Goal: Task Accomplishment & Management: Manage account settings

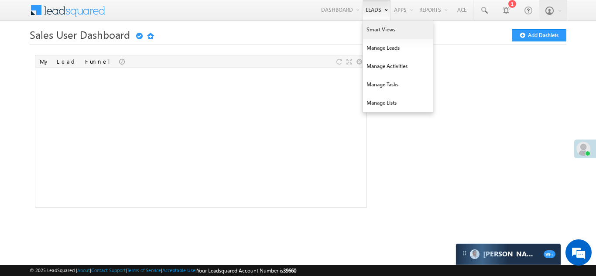
click at [384, 30] on link "Smart Views" at bounding box center [398, 29] width 70 height 18
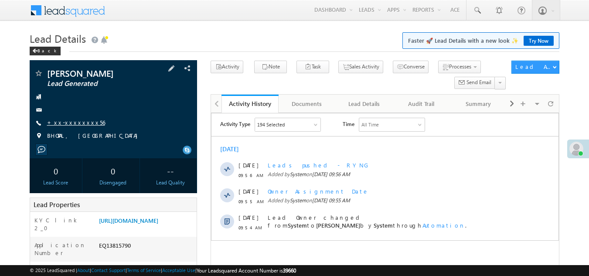
click at [69, 121] on link "+xx-xxxxxxxx56" at bounding box center [76, 122] width 58 height 7
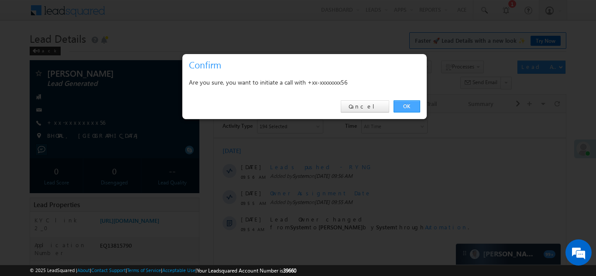
click at [405, 103] on link "OK" at bounding box center [406, 106] width 27 height 12
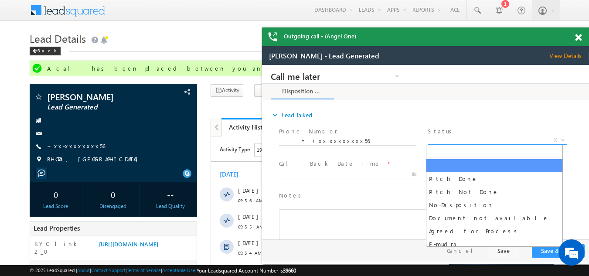
click at [458, 136] on span "X" at bounding box center [497, 140] width 139 height 9
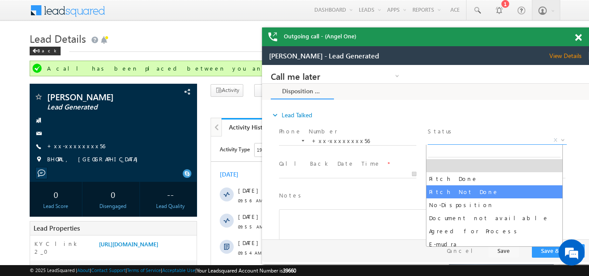
select select "Pitch Not Done"
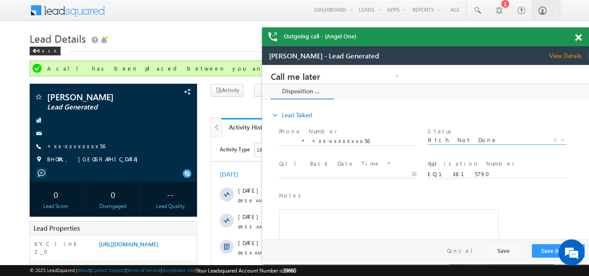
type input "10/12/25 10:25 AM"
click at [324, 175] on body "Call me later Campaign Success Commitment Cross Sell Customer Drop-off reasons …" at bounding box center [425, 152] width 327 height 174
click at [545, 251] on button "Save & Close" at bounding box center [558, 251] width 53 height 14
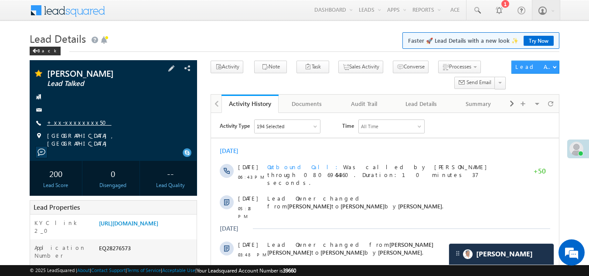
click at [69, 124] on link "+xx-xxxxxxxx50" at bounding box center [79, 122] width 65 height 7
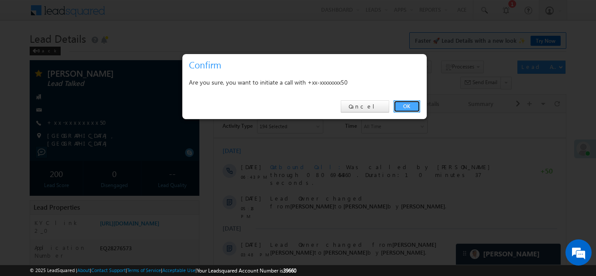
click at [409, 107] on link "OK" at bounding box center [406, 106] width 27 height 12
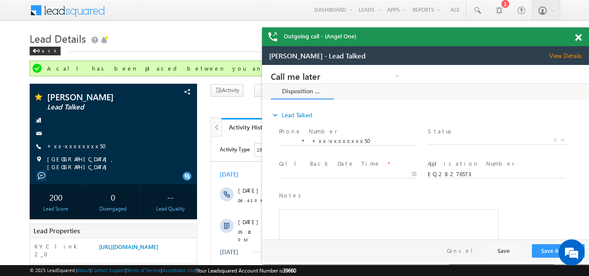
click at [578, 36] on span at bounding box center [578, 37] width 7 height 7
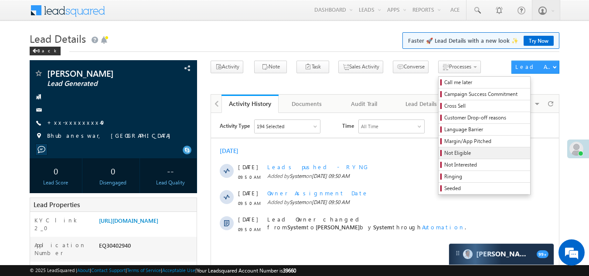
click at [444, 152] on span "Not Eligible" at bounding box center [485, 153] width 83 height 8
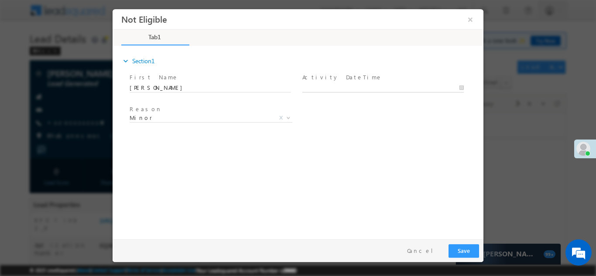
type input "[DATE] 10:38 AM"
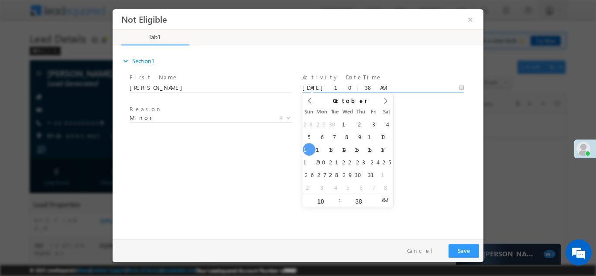
click at [356, 86] on input "[DATE] 10:38 AM" at bounding box center [382, 87] width 161 height 9
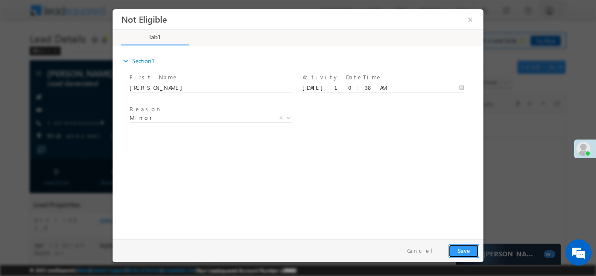
click at [461, 250] on button "Save" at bounding box center [463, 251] width 31 height 14
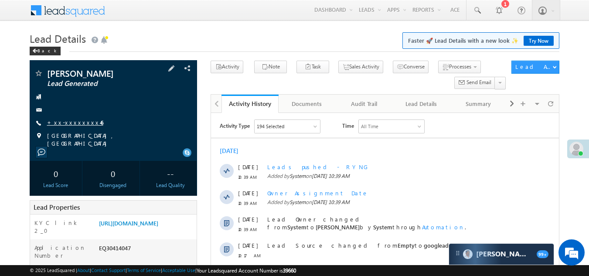
click at [61, 119] on link "+xx-xxxxxxxx46" at bounding box center [75, 122] width 56 height 7
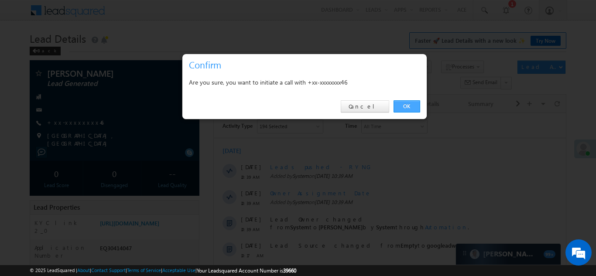
click at [405, 106] on link "OK" at bounding box center [406, 106] width 27 height 12
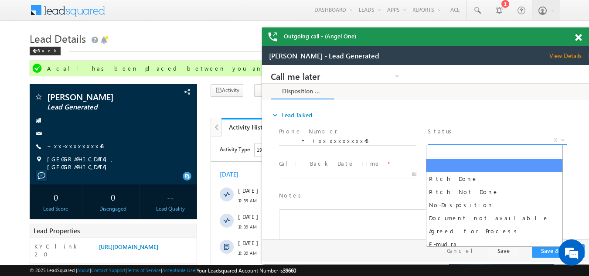
click at [468, 136] on span "X" at bounding box center [497, 140] width 139 height 9
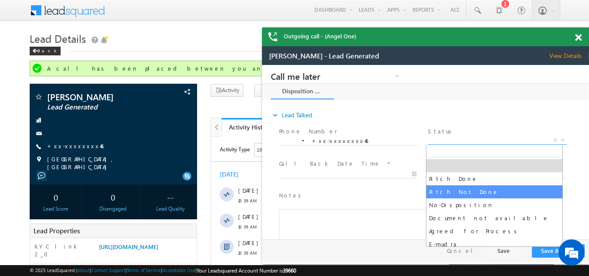
select select "Pitch Not Done"
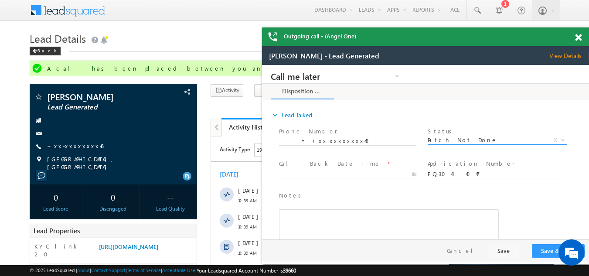
type input "10/12/25 10:45 AM"
click at [320, 173] on input "10/12/25 10:45 AM" at bounding box center [347, 174] width 137 height 9
click at [544, 251] on button "Save & Close" at bounding box center [558, 251] width 53 height 14
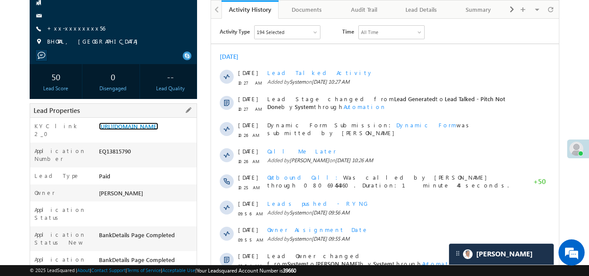
scroll to position [44, 0]
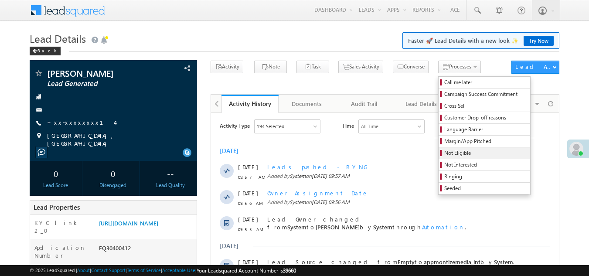
click at [444, 153] on span "Not Eligible" at bounding box center [485, 153] width 83 height 8
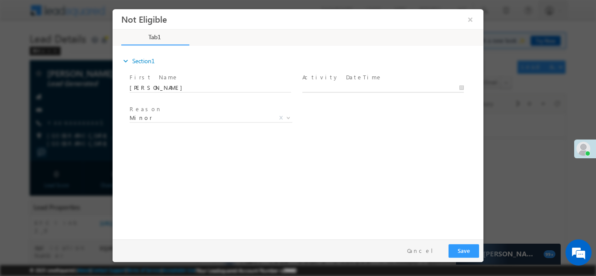
type input "10/12/25 11:07 AM"
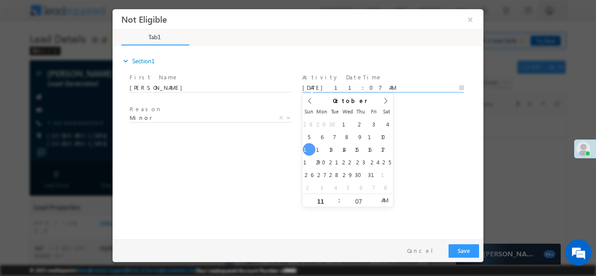
click at [343, 83] on input "10/12/25 11:07 AM" at bounding box center [382, 87] width 161 height 9
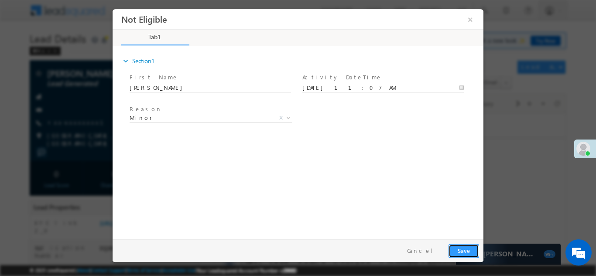
click at [460, 245] on button "Save" at bounding box center [463, 251] width 31 height 14
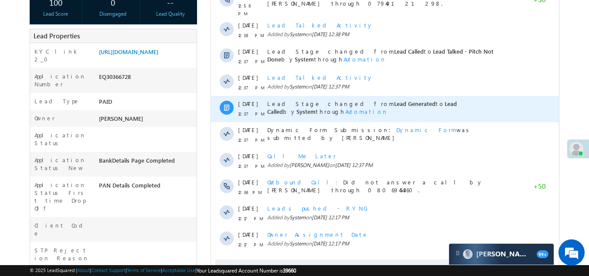
scroll to position [262, 0]
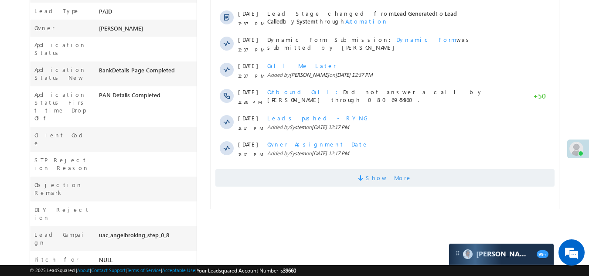
click at [293, 176] on span "Show More" at bounding box center [384, 177] width 339 height 17
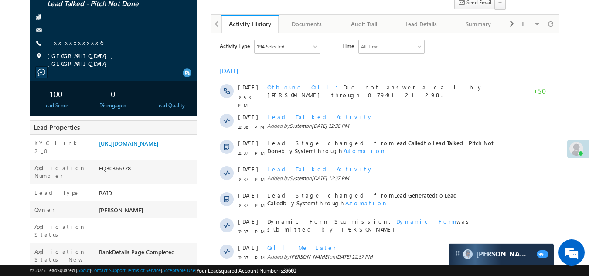
scroll to position [0, 0]
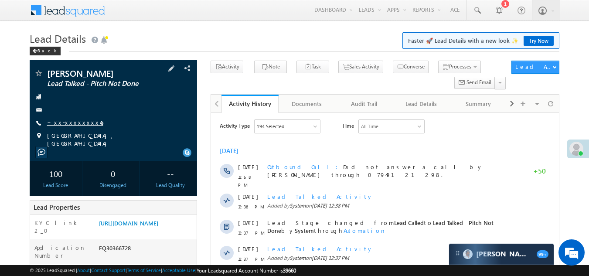
click at [75, 122] on link "+xx-xxxxxxxx45" at bounding box center [75, 122] width 56 height 7
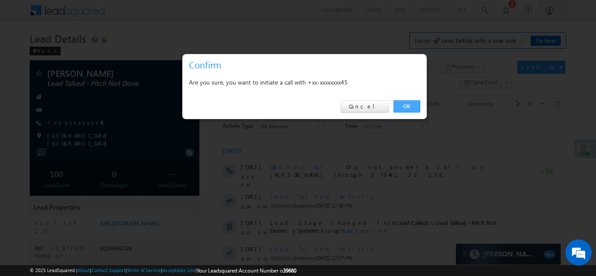
click at [405, 106] on link "OK" at bounding box center [406, 106] width 27 height 12
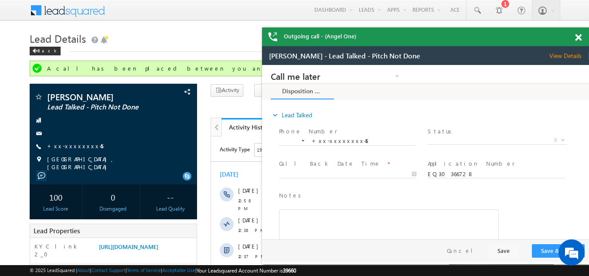
click at [580, 35] on span at bounding box center [578, 37] width 7 height 7
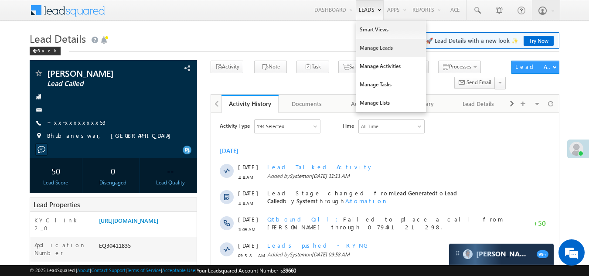
click at [373, 51] on link "Manage Leads" at bounding box center [391, 48] width 70 height 18
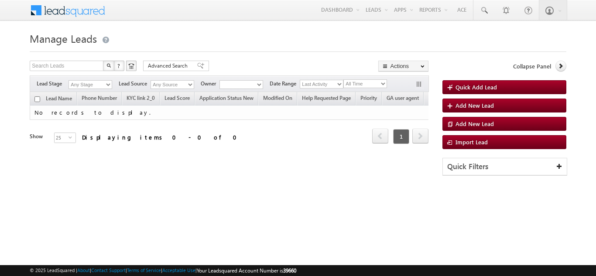
click at [363, 81] on select "All Time Custom [DATE] [DATE] Last Week This Week Last Month This Month Last Ye…" at bounding box center [365, 83] width 44 height 9
select select "opt-[DATE]"
click at [344, 79] on select "All Time Custom [DATE] [DATE] Last Week This Week Last Month This Month Last Ye…" at bounding box center [365, 83] width 44 height 9
click at [81, 84] on select "Any Stage" at bounding box center [90, 84] width 44 height 9
click at [85, 81] on select "Any Stage" at bounding box center [90, 84] width 44 height 9
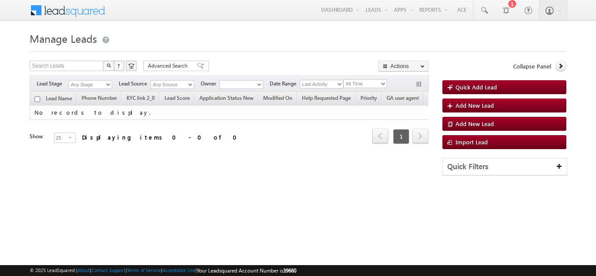
click at [85, 83] on select "Any Stage" at bounding box center [90, 84] width 44 height 9
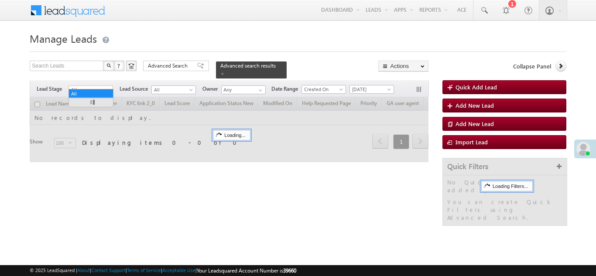
click at [87, 86] on span "All" at bounding box center [89, 90] width 41 height 8
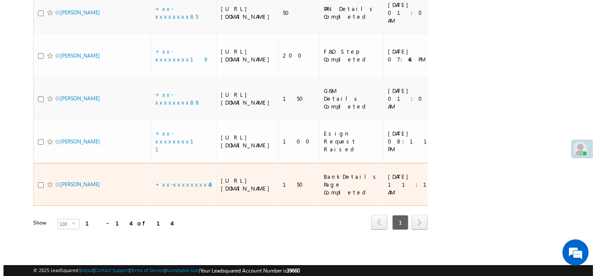
scroll to position [574, 0]
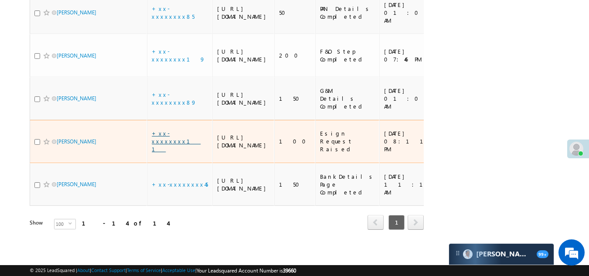
click at [164, 153] on link "+xx-xxxxxxxx11" at bounding box center [176, 140] width 49 height 23
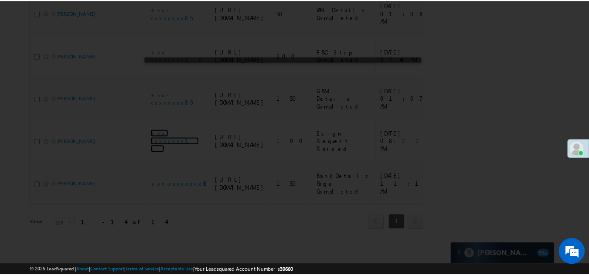
scroll to position [0, 0]
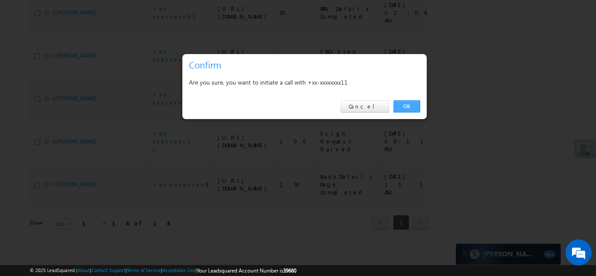
click at [405, 106] on link "OK" at bounding box center [406, 106] width 27 height 12
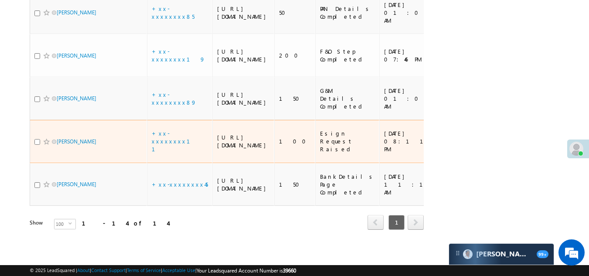
click at [37, 145] on input "checkbox" at bounding box center [37, 142] width 6 height 6
checkbox input "true"
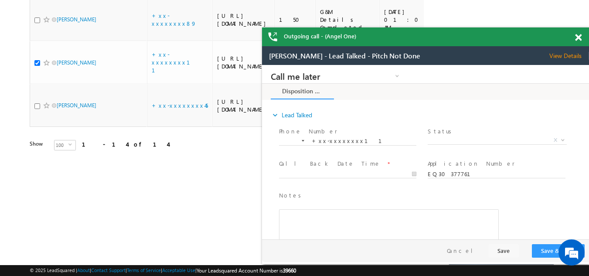
click at [579, 38] on span at bounding box center [578, 37] width 7 height 7
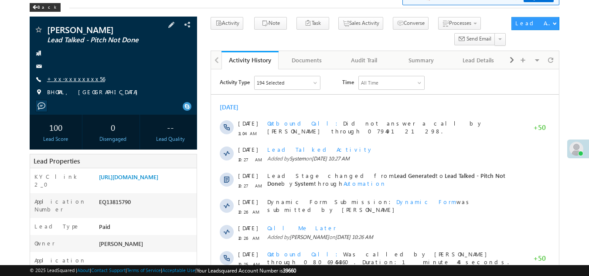
click at [67, 78] on link "+xx-xxxxxxxx56" at bounding box center [76, 78] width 58 height 7
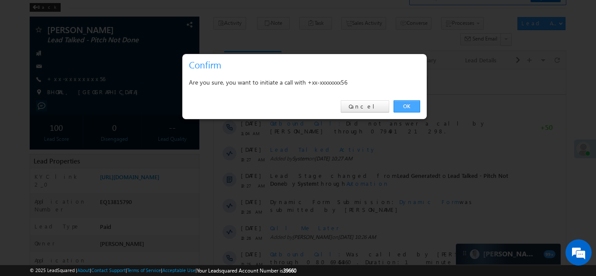
click at [402, 104] on link "OK" at bounding box center [406, 106] width 27 height 12
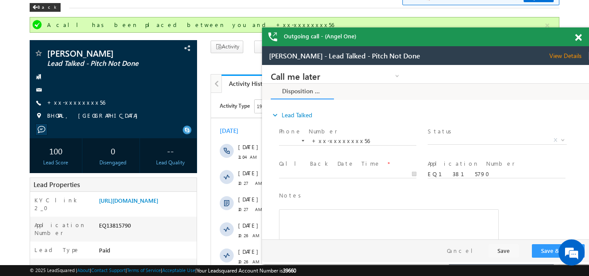
click at [579, 36] on span at bounding box center [578, 37] width 7 height 7
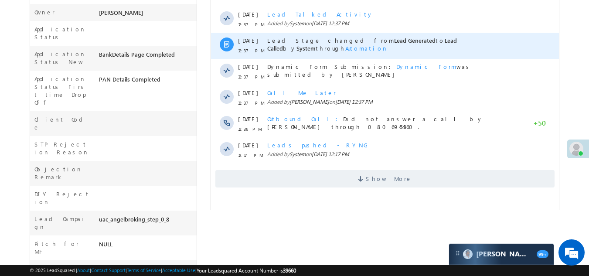
scroll to position [305, 0]
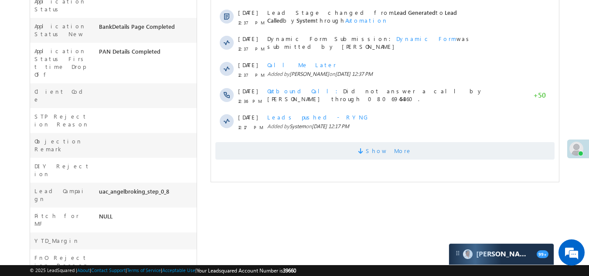
click at [300, 150] on span "Show More" at bounding box center [384, 150] width 339 height 17
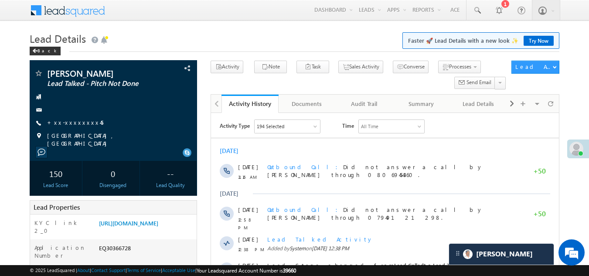
scroll to position [0, 0]
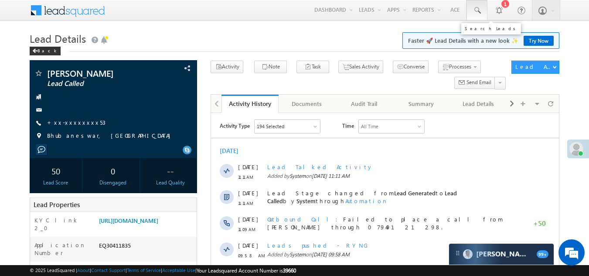
click at [477, 9] on span at bounding box center [477, 10] width 9 height 9
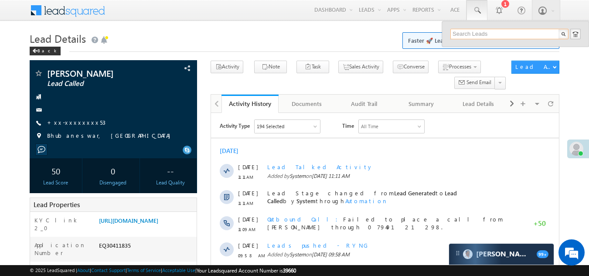
paste input "EQ29430490"
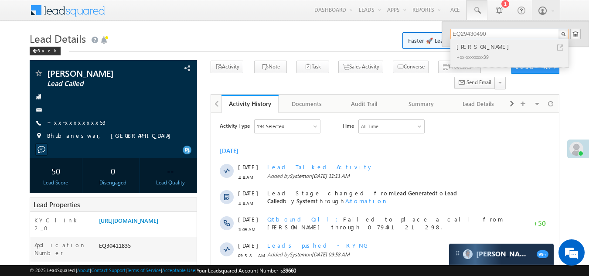
type input "EQ29430490"
click at [468, 55] on div "+xx-xxxxxxxx39" at bounding box center [513, 56] width 117 height 10
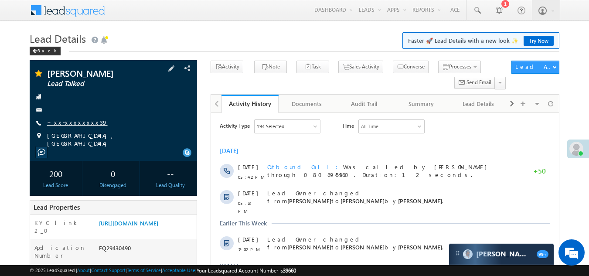
click at [70, 122] on link "+xx-xxxxxxxx39" at bounding box center [77, 122] width 61 height 7
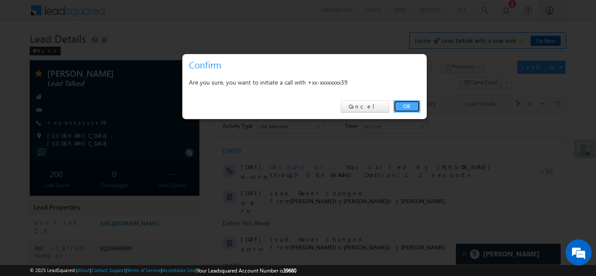
click at [408, 104] on link "OK" at bounding box center [406, 106] width 27 height 12
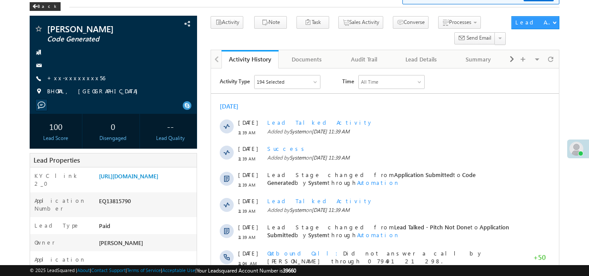
scroll to position [44, 0]
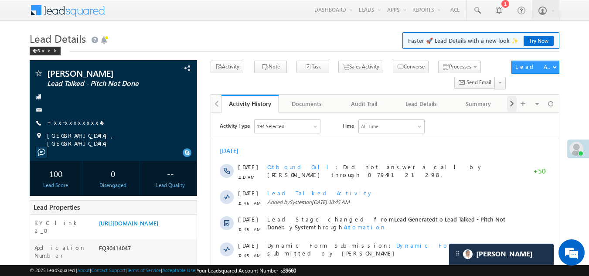
click at [512, 102] on span at bounding box center [511, 104] width 5 height 16
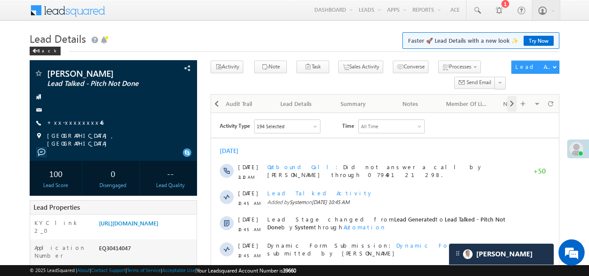
click at [512, 102] on span at bounding box center [511, 104] width 5 height 16
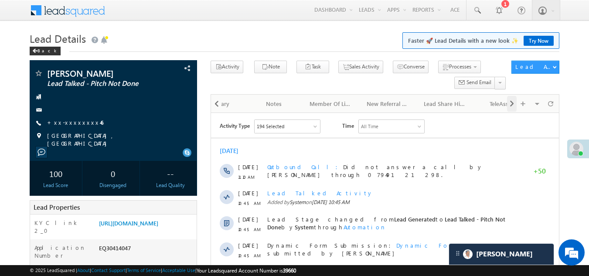
click at [512, 102] on span at bounding box center [511, 104] width 5 height 16
click at [511, 102] on span at bounding box center [511, 104] width 5 height 16
click at [243, 100] on div "New Referral Leads" at bounding box center [249, 104] width 42 height 10
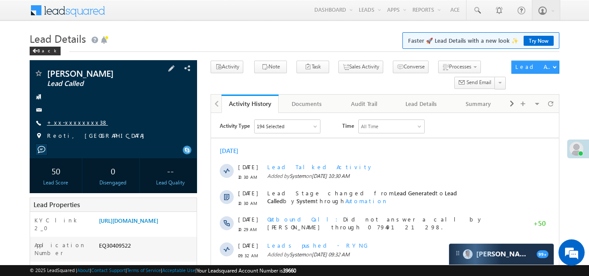
click at [70, 123] on link "+xx-xxxxxxxx38" at bounding box center [77, 122] width 61 height 7
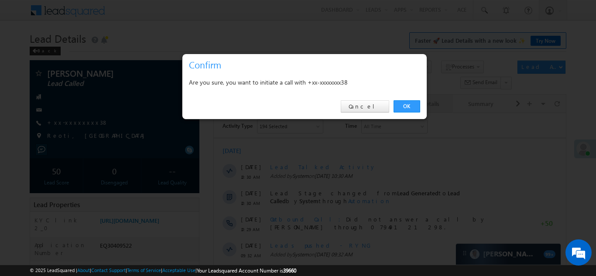
click at [402, 104] on link "OK" at bounding box center [406, 106] width 27 height 12
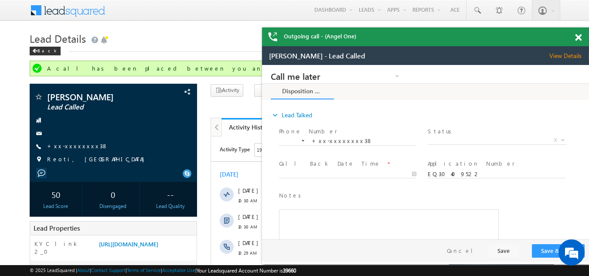
click at [579, 36] on span at bounding box center [578, 37] width 7 height 7
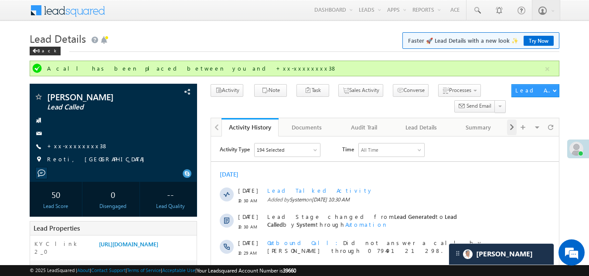
click at [512, 127] on span at bounding box center [511, 127] width 5 height 16
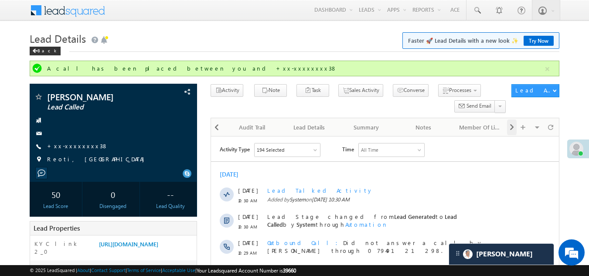
click at [512, 128] on span at bounding box center [511, 127] width 5 height 16
click at [512, 129] on span at bounding box center [511, 127] width 5 height 16
click at [511, 129] on span at bounding box center [511, 127] width 5 height 16
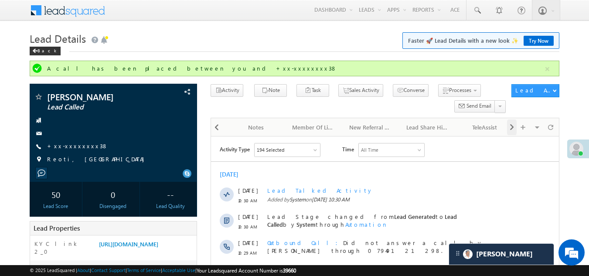
click at [511, 129] on span at bounding box center [511, 127] width 5 height 16
click at [298, 128] on div "New Referral Leads" at bounding box center [307, 127] width 42 height 10
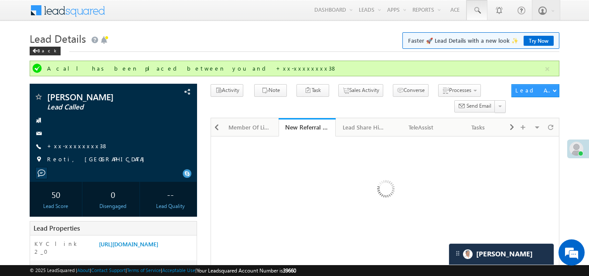
click at [477, 9] on span at bounding box center [477, 10] width 9 height 9
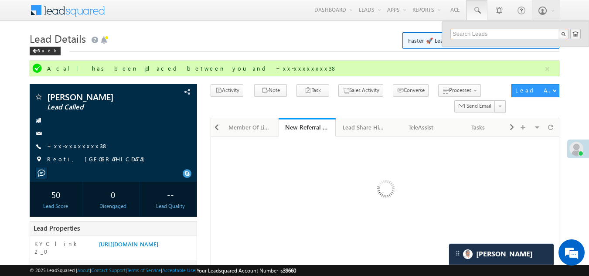
paste input "Bach khatun"
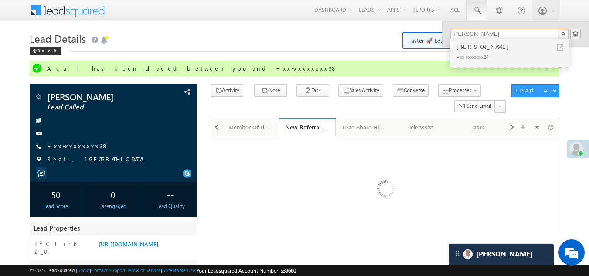
type input "Bach khatun"
click at [468, 48] on div "Bach khatun" at bounding box center [513, 47] width 117 height 10
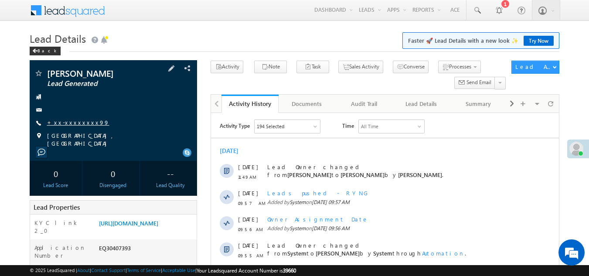
click at [68, 121] on link "+xx-xxxxxxxx99" at bounding box center [78, 122] width 62 height 7
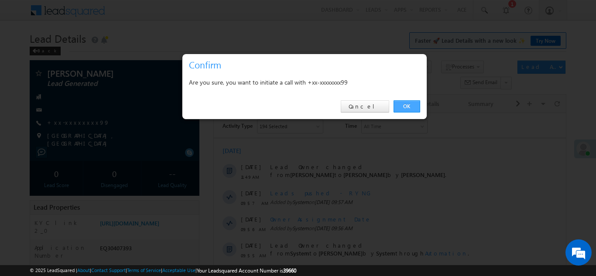
click at [405, 107] on link "OK" at bounding box center [406, 106] width 27 height 12
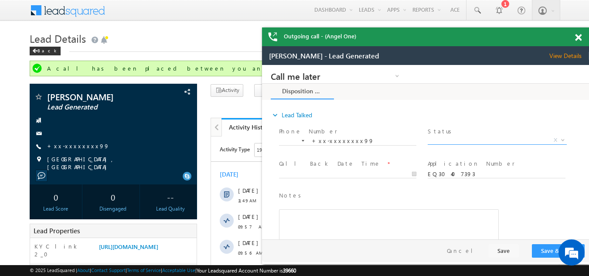
click at [459, 137] on span "X" at bounding box center [497, 140] width 139 height 9
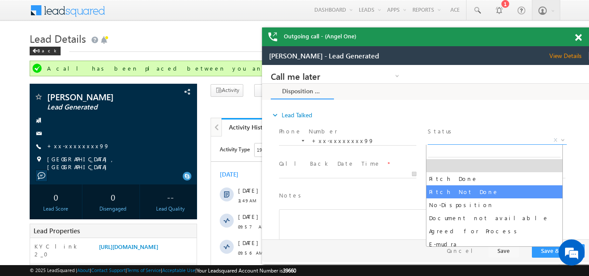
select select "Pitch Not Done"
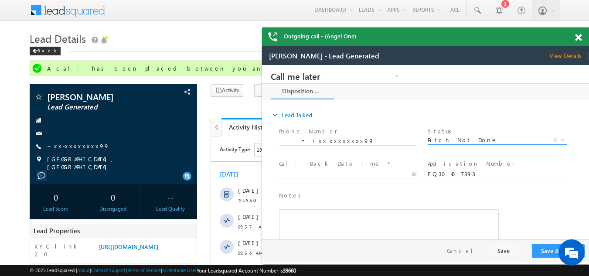
type input "10/12/25 11:59 AM"
click at [321, 175] on body "Call me later Campaign Success Commitment Cross Sell Customer Drop-off reasons …" at bounding box center [425, 152] width 327 height 174
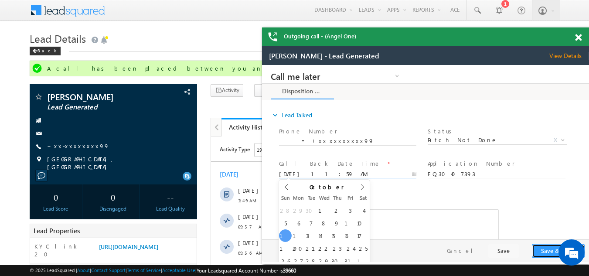
click at [542, 250] on button "Save & Close" at bounding box center [558, 251] width 53 height 14
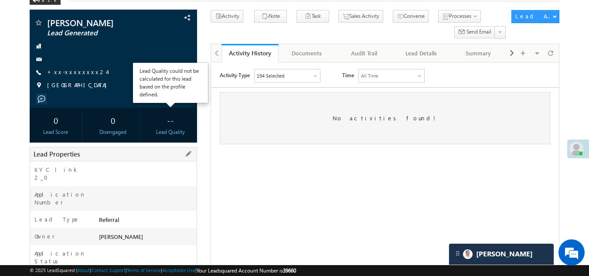
scroll to position [131, 0]
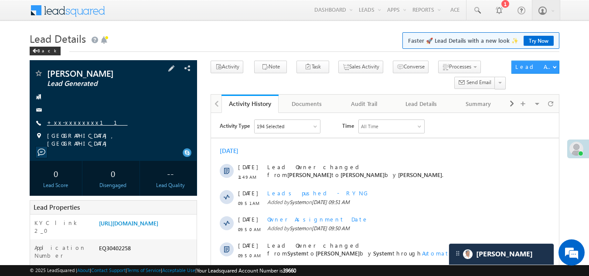
click at [69, 122] on link "+xx-xxxxxxxx11" at bounding box center [87, 122] width 81 height 7
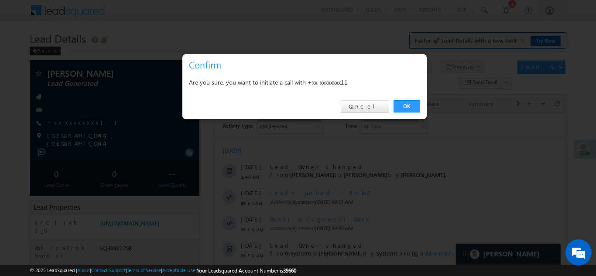
click at [107, 3] on div at bounding box center [298, 138] width 596 height 276
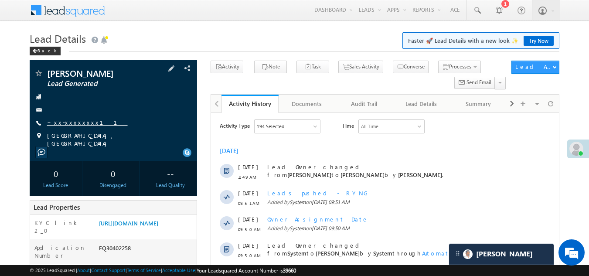
click at [69, 121] on link "+xx-xxxxxxxx11" at bounding box center [87, 122] width 81 height 7
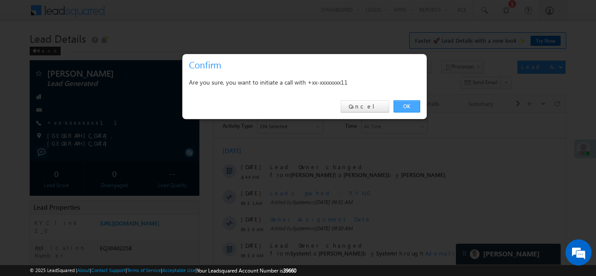
click at [406, 101] on link "OK" at bounding box center [406, 106] width 27 height 12
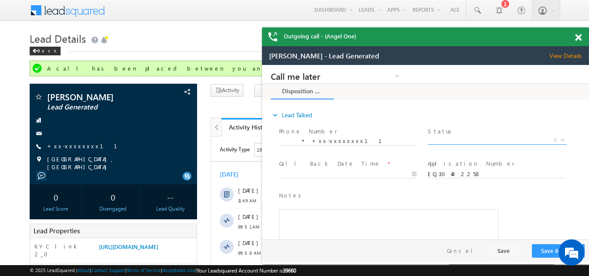
click at [470, 138] on span "X" at bounding box center [497, 140] width 139 height 9
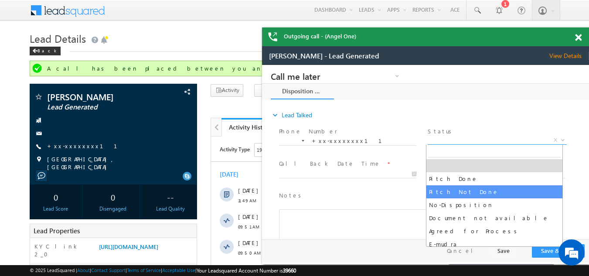
select select "Pitch Not Done"
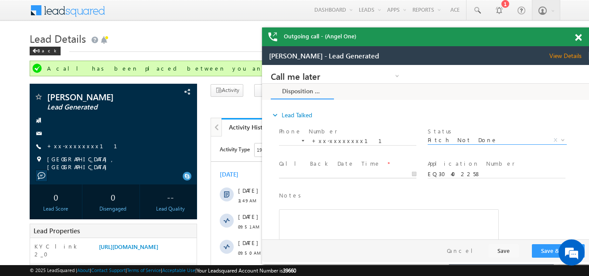
type input "10/12/25 12:11 PM"
click at [324, 172] on input "10/12/25 12:11 PM" at bounding box center [347, 174] width 137 height 9
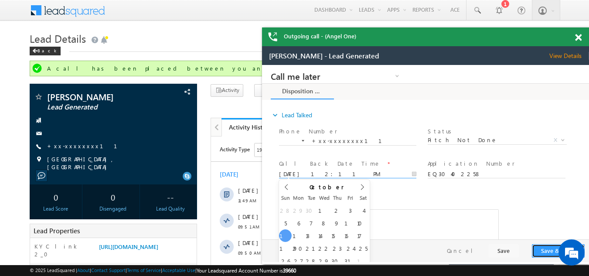
click at [548, 248] on button "Save & Close" at bounding box center [558, 251] width 53 height 14
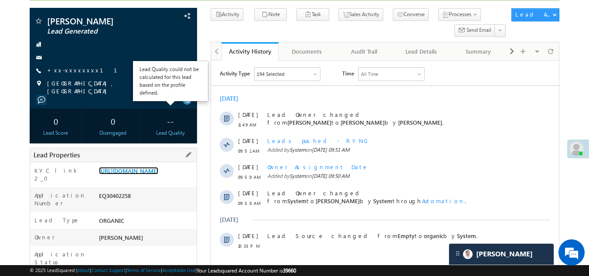
scroll to position [87, 0]
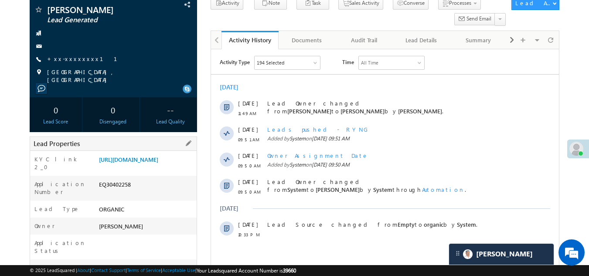
drag, startPoint x: 98, startPoint y: 196, endPoint x: 137, endPoint y: 198, distance: 39.3
click at [137, 192] on div "EQ30402258" at bounding box center [147, 186] width 100 height 12
copy div "EQ30402258"
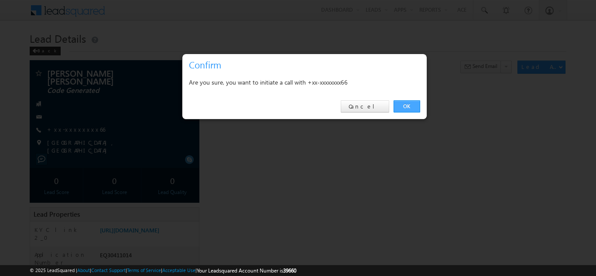
click at [406, 104] on link "OK" at bounding box center [406, 106] width 27 height 12
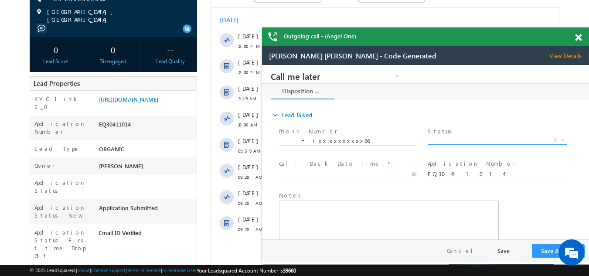
click at [468, 139] on span "X" at bounding box center [497, 140] width 139 height 9
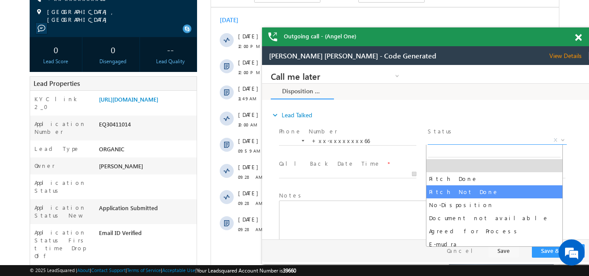
select select "Pitch Not Done"
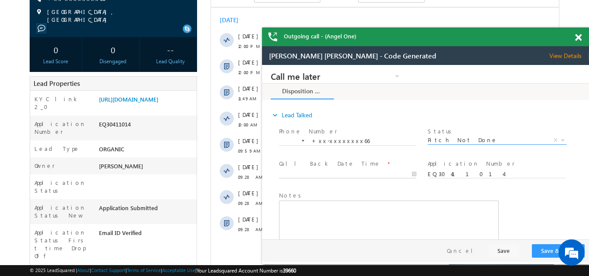
type input "10/12/25 12:00 PM"
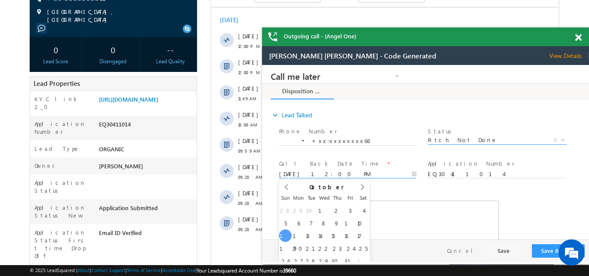
click at [307, 170] on input "10/12/25 12:00 PM" at bounding box center [347, 174] width 137 height 9
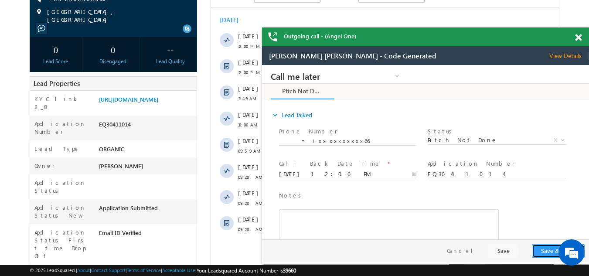
click at [542, 250] on button "Save & Close" at bounding box center [558, 251] width 53 height 14
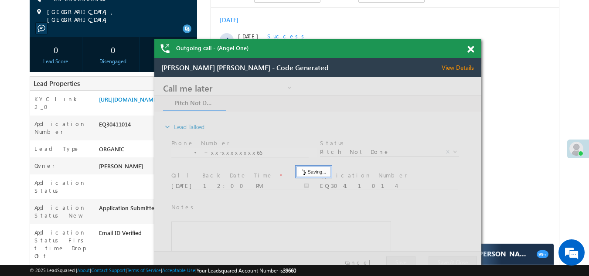
drag, startPoint x: 700, startPoint y: 93, endPoint x: 219, endPoint y: 65, distance: 482.2
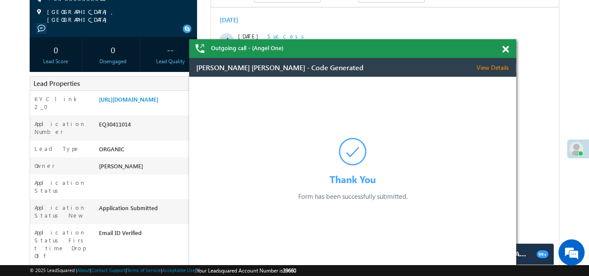
click at [474, 51] on div "Outgoing call - (Angel One)" at bounding box center [352, 48] width 327 height 19
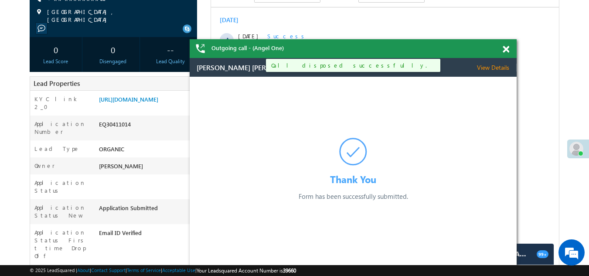
drag, startPoint x: 506, startPoint y: 49, endPoint x: 294, endPoint y: 65, distance: 213.0
click at [506, 49] on span at bounding box center [506, 49] width 7 height 7
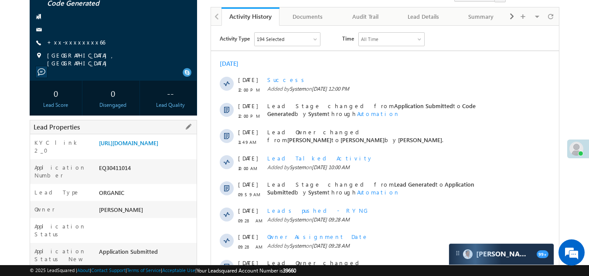
scroll to position [24, 0]
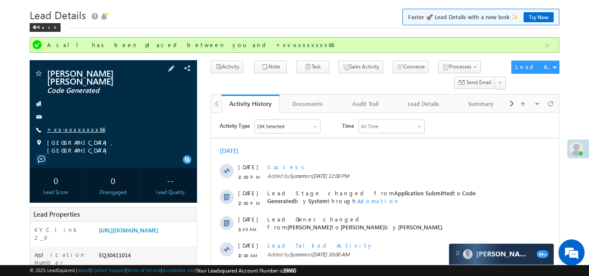
click at [68, 126] on link "+xx-xxxxxxxx66" at bounding box center [76, 129] width 58 height 7
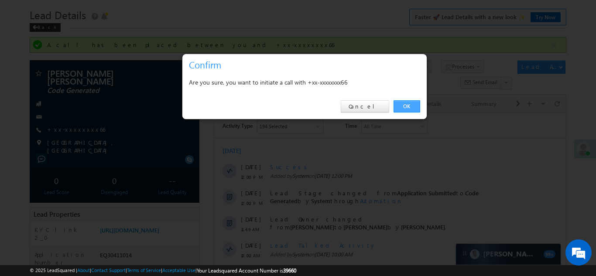
click at [405, 107] on link "OK" at bounding box center [406, 106] width 27 height 12
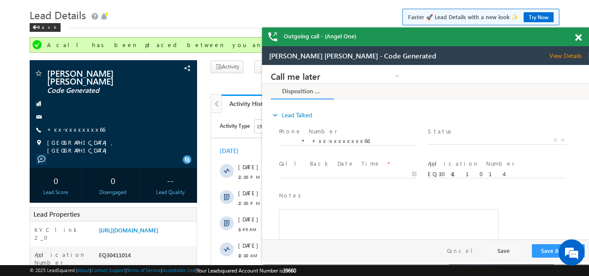
scroll to position [0, 0]
click at [463, 137] on span "X" at bounding box center [497, 140] width 139 height 9
select select "Pitch Not Done"
click at [318, 172] on input "text" at bounding box center [347, 174] width 137 height 9
type input "10/12/25 12:01 PM"
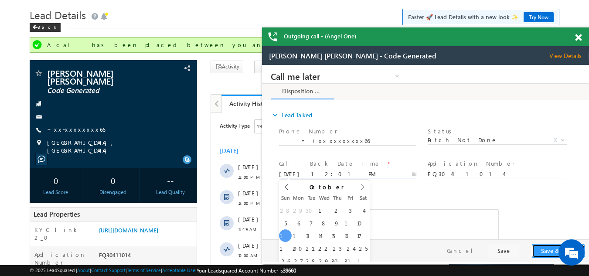
click at [547, 248] on button "Save & Close" at bounding box center [558, 251] width 53 height 14
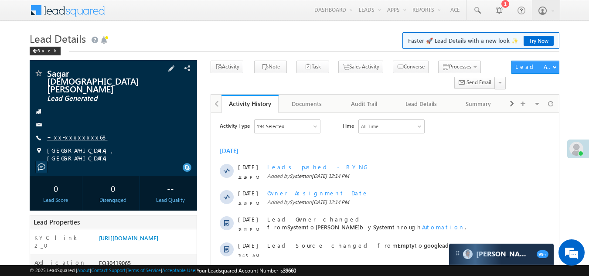
click at [70, 133] on link "+xx-xxxxxxxx68" at bounding box center [77, 136] width 61 height 7
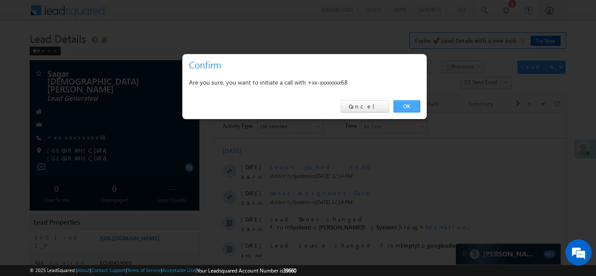
click at [405, 105] on link "OK" at bounding box center [406, 106] width 27 height 12
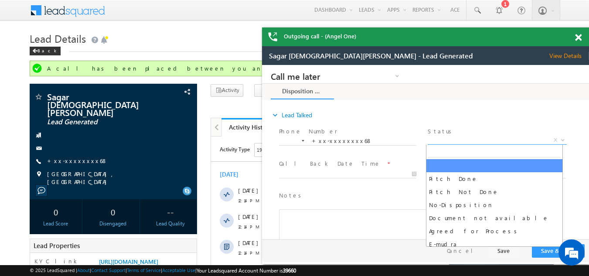
click at [450, 140] on span "X" at bounding box center [497, 140] width 139 height 9
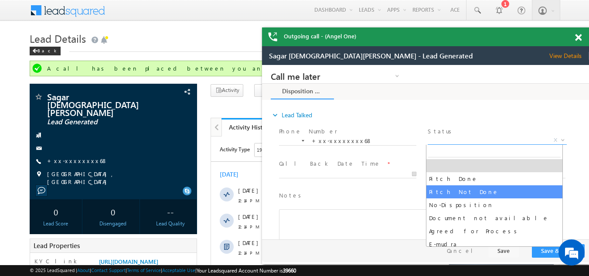
select select "Pitch Not Done"
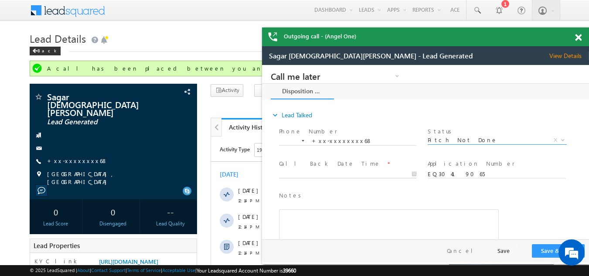
type input "10/12/25 12:17 PM"
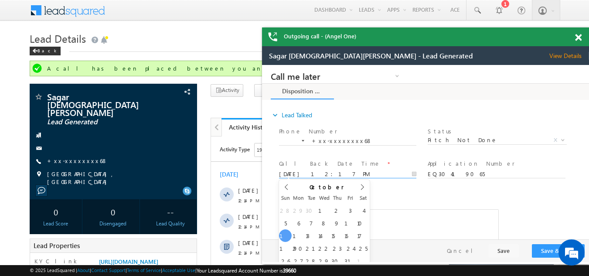
click at [319, 174] on input "10/12/25 12:17 PM" at bounding box center [347, 174] width 137 height 9
click at [544, 251] on button "Save & Close" at bounding box center [558, 251] width 53 height 14
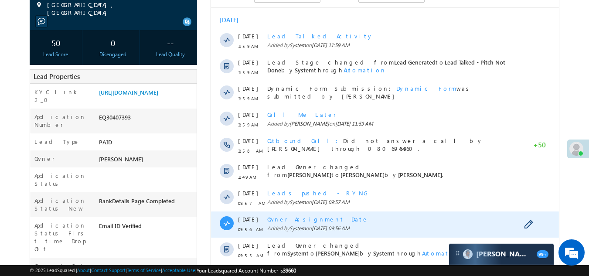
scroll to position [262, 0]
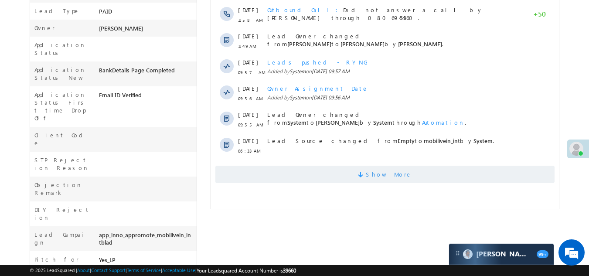
click at [276, 174] on span "Show More" at bounding box center [384, 174] width 339 height 17
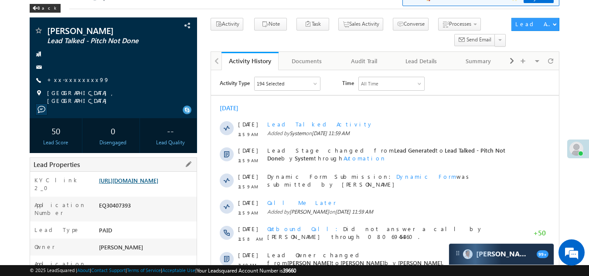
scroll to position [0, 0]
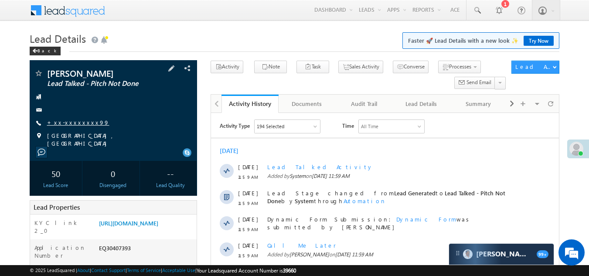
click at [75, 122] on link "+xx-xxxxxxxx99" at bounding box center [78, 122] width 62 height 7
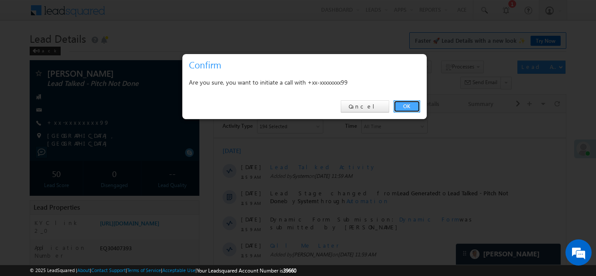
click at [407, 105] on link "OK" at bounding box center [406, 106] width 27 height 12
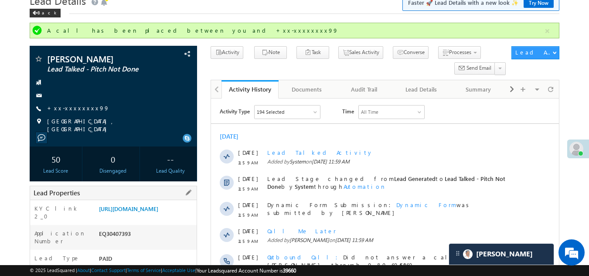
scroll to position [24, 0]
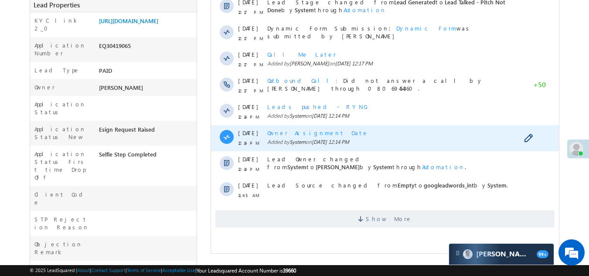
scroll to position [218, 0]
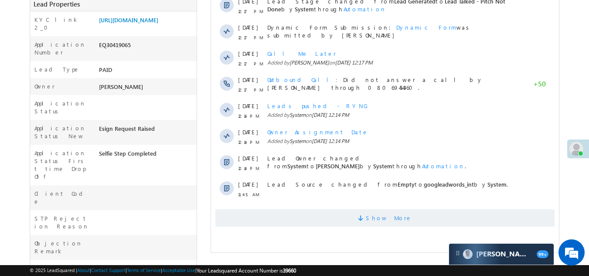
click at [354, 220] on span "Show More" at bounding box center [384, 217] width 339 height 17
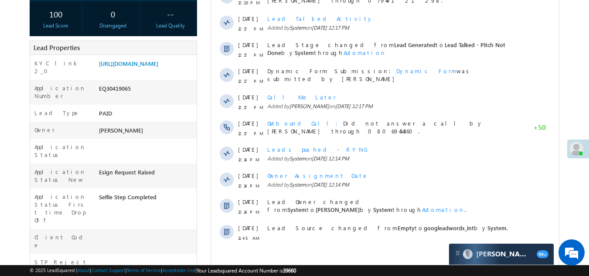
scroll to position [0, 0]
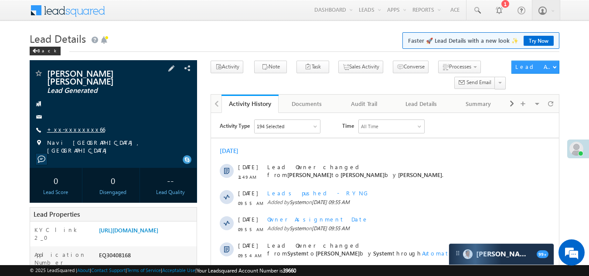
click at [67, 126] on link "+xx-xxxxxxxx66" at bounding box center [76, 129] width 58 height 7
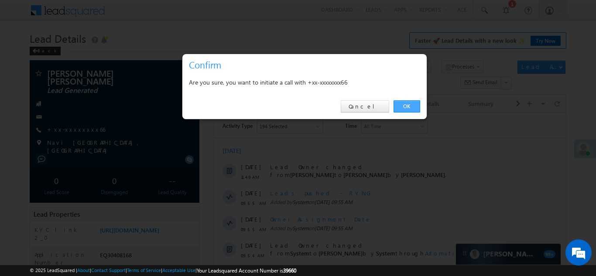
click at [409, 106] on link "OK" at bounding box center [406, 106] width 27 height 12
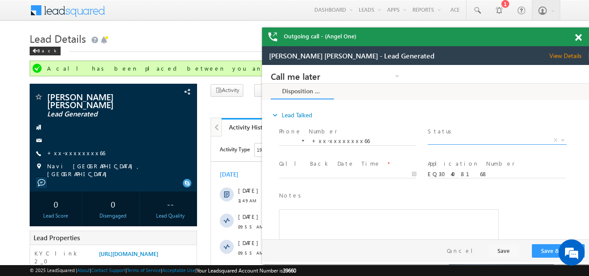
click at [453, 139] on span "X" at bounding box center [497, 140] width 139 height 9
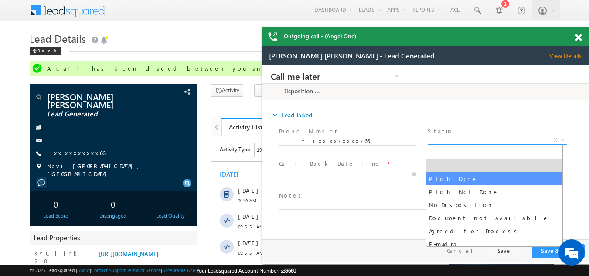
click at [578, 39] on span at bounding box center [578, 37] width 7 height 7
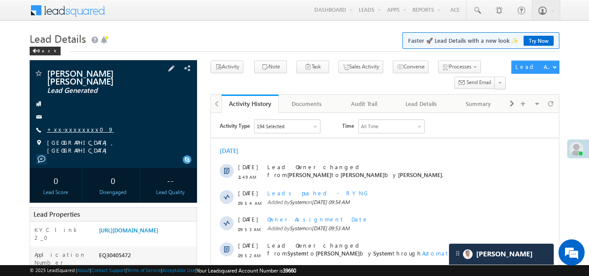
click at [70, 126] on link "+xx-xxxxxxxx09" at bounding box center [80, 129] width 67 height 7
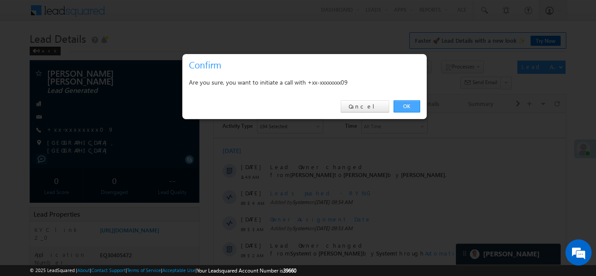
click at [406, 105] on link "OK" at bounding box center [406, 106] width 27 height 12
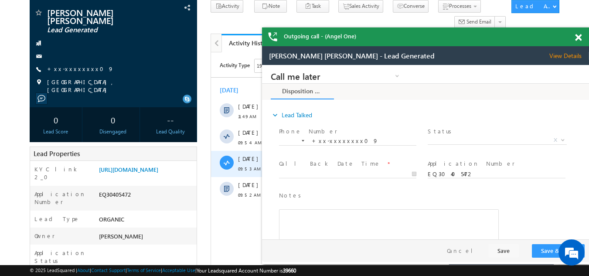
scroll to position [87, 0]
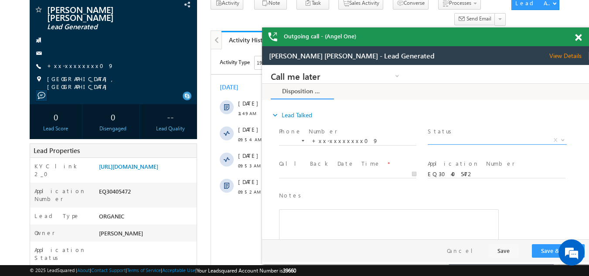
click at [466, 138] on span "X" at bounding box center [497, 140] width 139 height 9
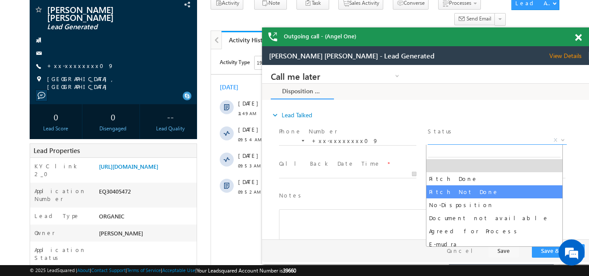
select select "Pitch Not Done"
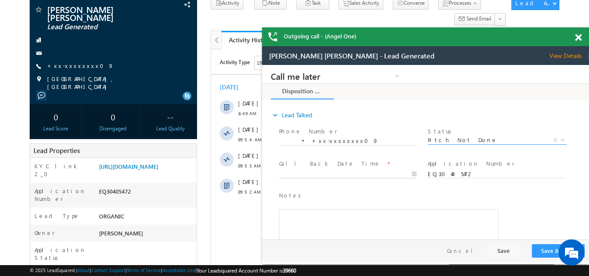
type input "10/12/25 12:29 PM"
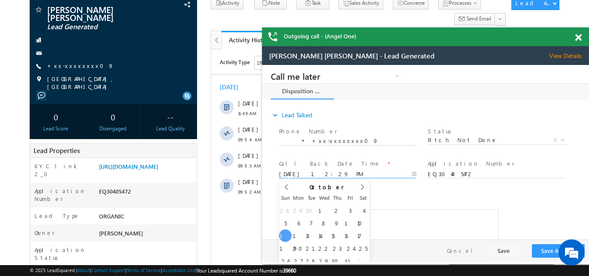
click at [316, 173] on input "10/12/25 12:29 PM" at bounding box center [347, 174] width 137 height 9
click at [542, 251] on button "Save & Close" at bounding box center [558, 251] width 53 height 14
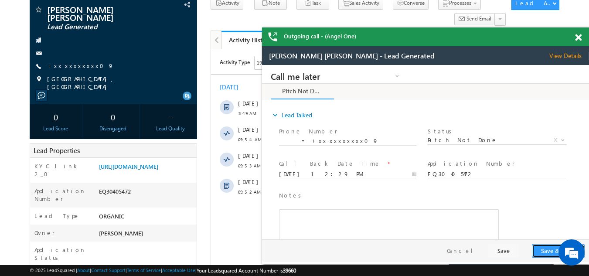
click at [550, 252] on button "Save & Close" at bounding box center [558, 251] width 53 height 14
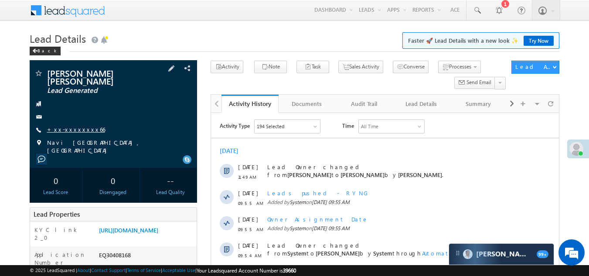
click at [68, 126] on link "+xx-xxxxxxxx66" at bounding box center [76, 129] width 58 height 7
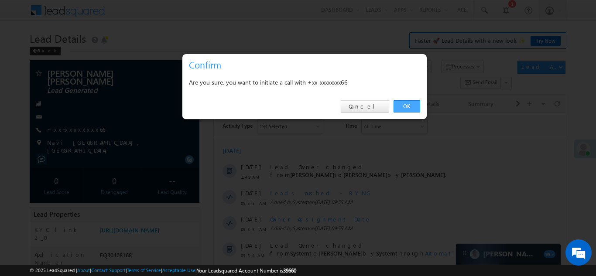
click at [397, 104] on link "OK" at bounding box center [406, 106] width 27 height 12
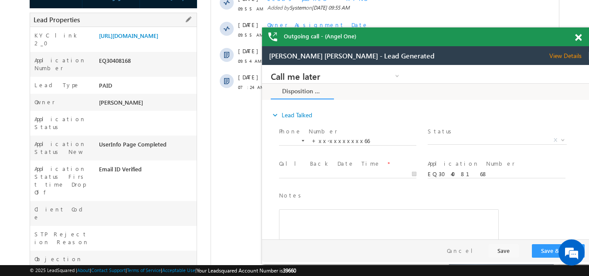
scroll to position [44, 0]
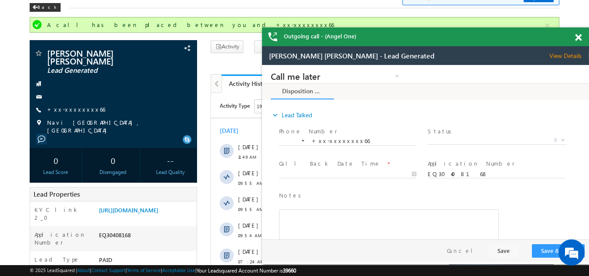
click at [579, 38] on span at bounding box center [578, 37] width 7 height 7
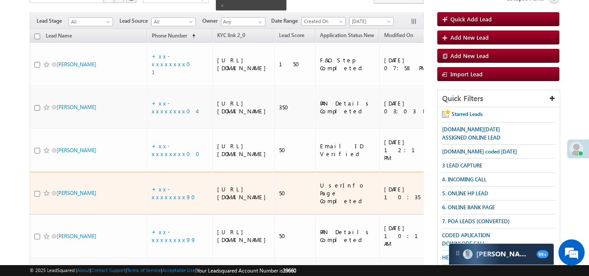
scroll to position [43, 0]
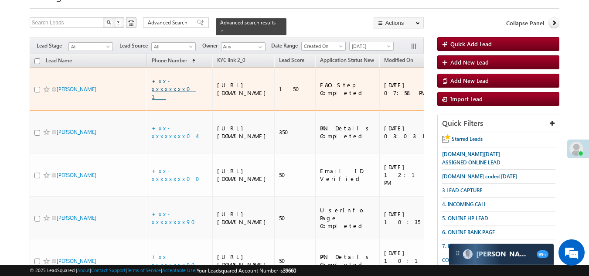
click at [167, 87] on link "+xx-xxxxxxxx01" at bounding box center [174, 88] width 44 height 23
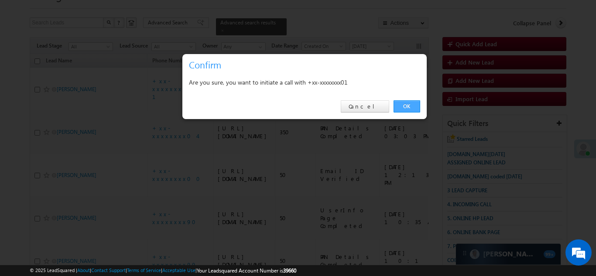
click at [403, 106] on link "OK" at bounding box center [406, 106] width 27 height 12
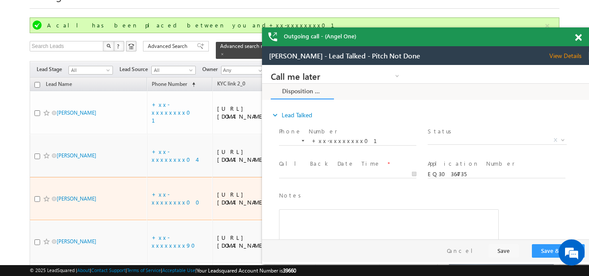
scroll to position [0, 0]
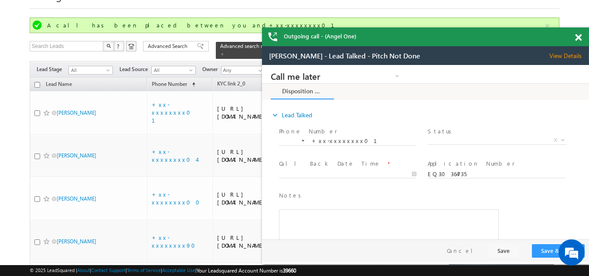
click at [562, 55] on span "View Details" at bounding box center [569, 56] width 40 height 8
click at [578, 36] on span at bounding box center [578, 37] width 7 height 7
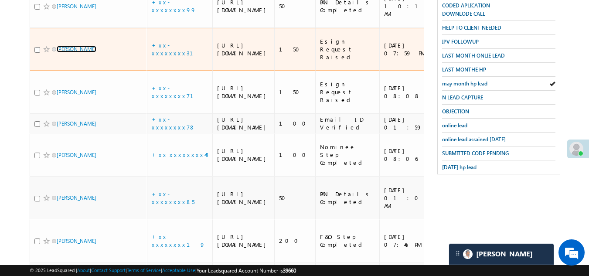
scroll to position [348, 0]
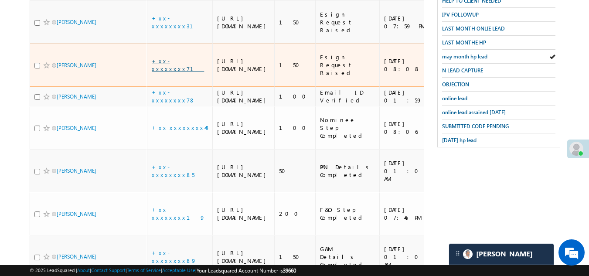
click at [171, 72] on link "+xx-xxxxxxxx71" at bounding box center [178, 64] width 52 height 15
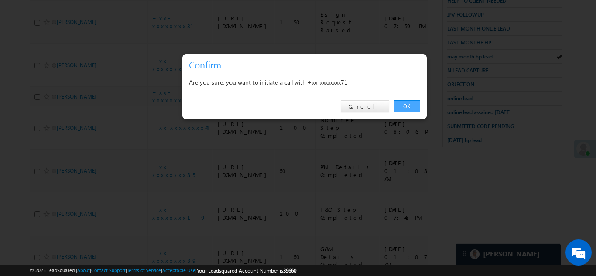
click at [411, 106] on link "OK" at bounding box center [406, 106] width 27 height 12
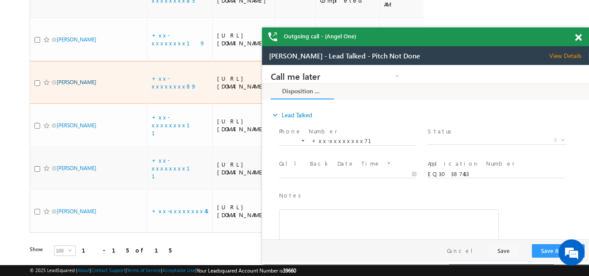
scroll to position [692, 0]
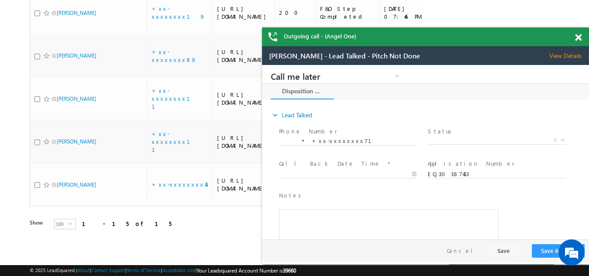
click at [578, 37] on span at bounding box center [578, 37] width 7 height 7
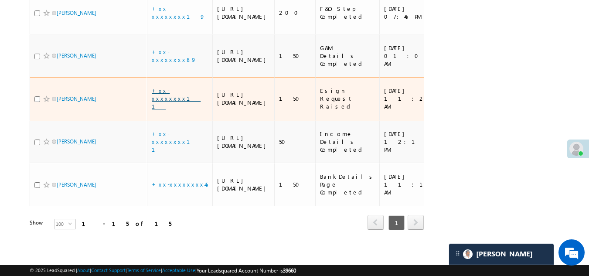
scroll to position [648, 0]
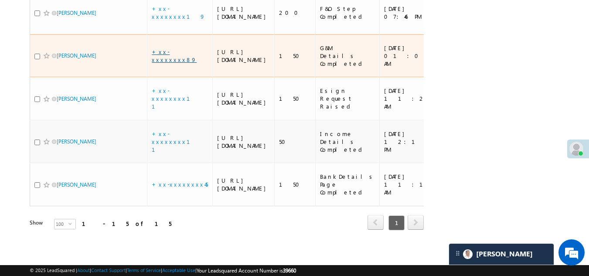
click at [174, 63] on link "+xx-xxxxxxxx89" at bounding box center [174, 55] width 45 height 15
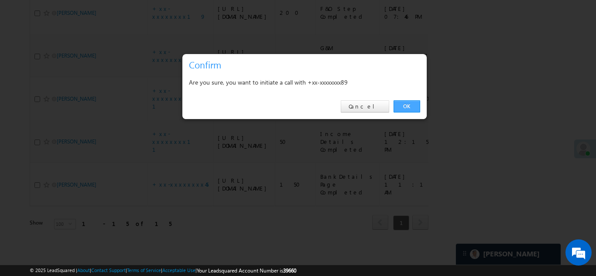
click at [406, 105] on link "OK" at bounding box center [406, 106] width 27 height 12
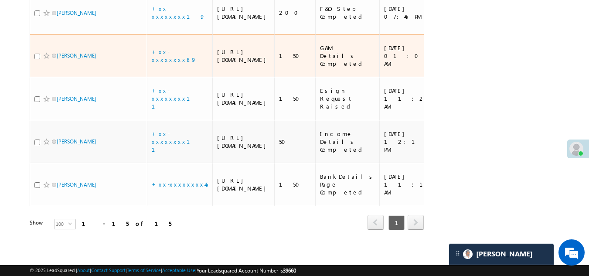
click at [36, 59] on input "checkbox" at bounding box center [37, 57] width 6 height 6
checkbox input "true"
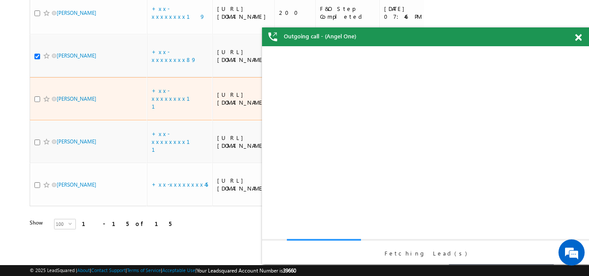
scroll to position [0, 0]
click at [37, 103] on div at bounding box center [47, 99] width 27 height 9
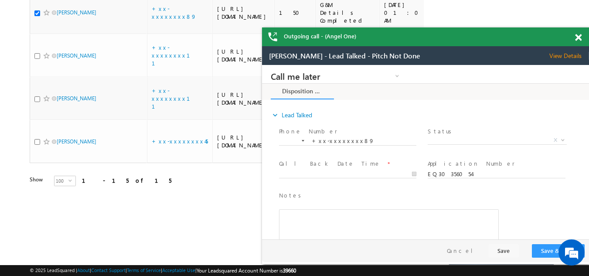
click at [579, 38] on span at bounding box center [578, 37] width 7 height 7
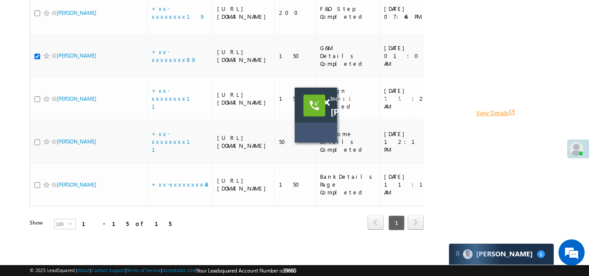
click at [476, 112] on link "View Details open_in_new" at bounding box center [495, 113] width 39 height 8
click at [327, 101] on div "Incoming call - (Angel One) kanchan Manish Narang View Details open_in_new" at bounding box center [316, 105] width 42 height 35
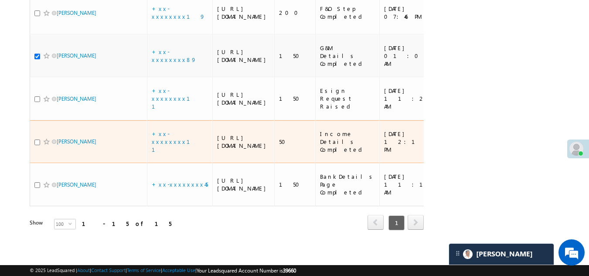
scroll to position [561, 0]
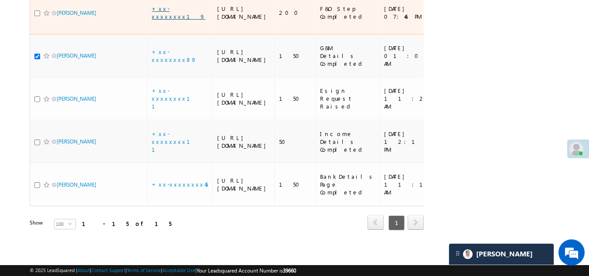
click at [171, 20] on link "+xx-xxxxxxxx19" at bounding box center [179, 12] width 54 height 15
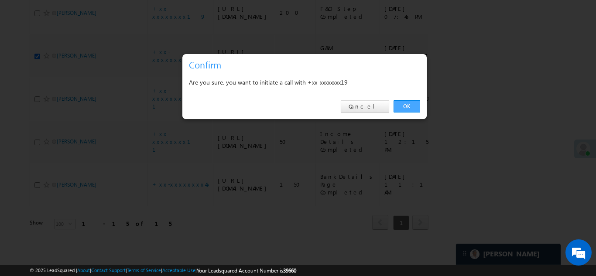
click at [407, 104] on link "OK" at bounding box center [406, 106] width 27 height 12
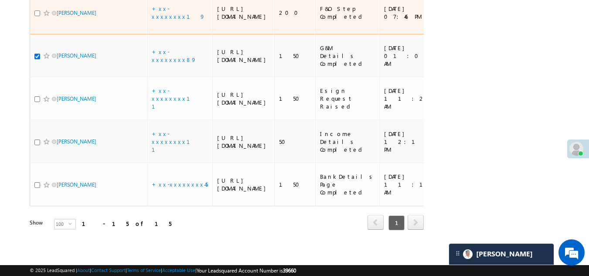
click at [38, 16] on input "checkbox" at bounding box center [37, 13] width 6 height 6
checkbox input "true"
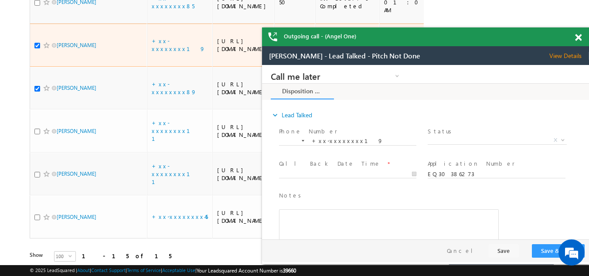
scroll to position [0, 0]
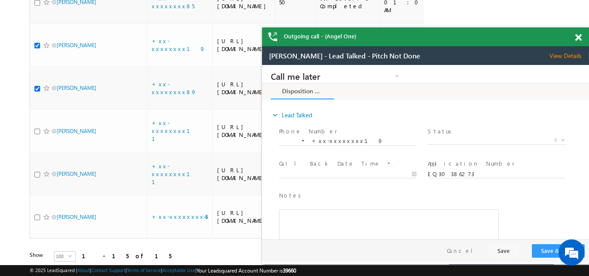
click at [579, 37] on span at bounding box center [578, 37] width 7 height 7
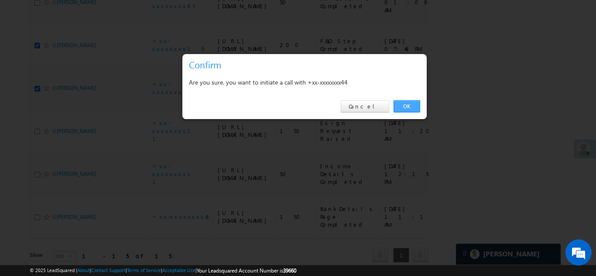
click at [405, 102] on link "OK" at bounding box center [406, 106] width 27 height 12
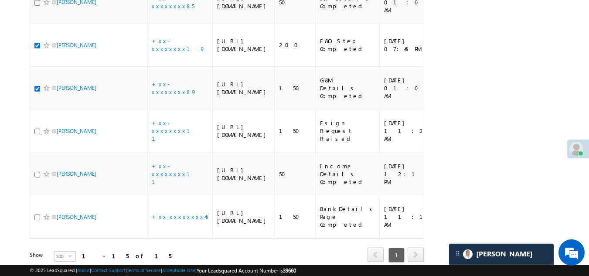
checkbox input "true"
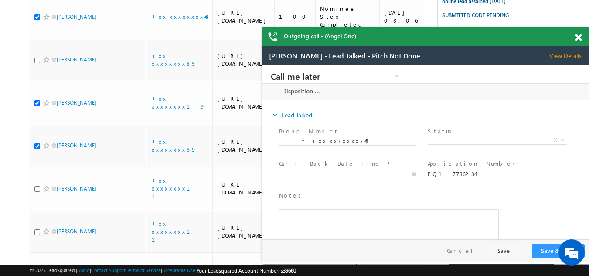
scroll to position [474, 0]
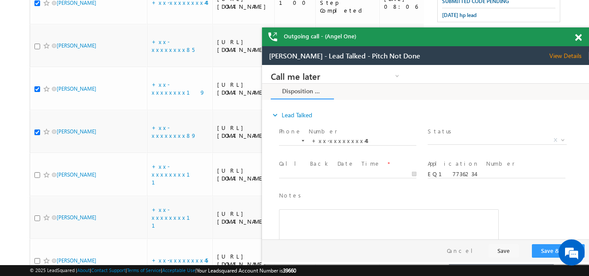
click at [577, 37] on span at bounding box center [578, 37] width 7 height 7
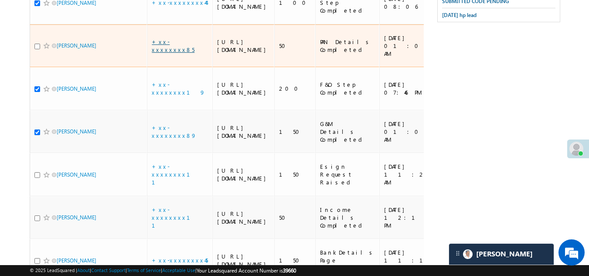
click at [173, 53] on link "+xx-xxxxxxxx85" at bounding box center [173, 45] width 43 height 15
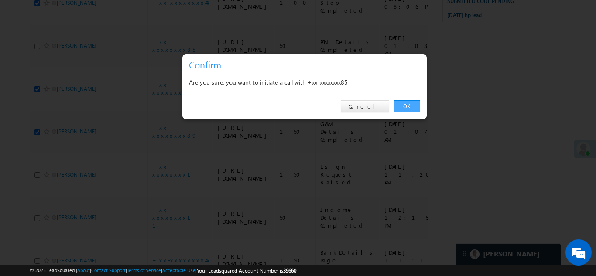
click at [402, 107] on link "OK" at bounding box center [406, 106] width 27 height 12
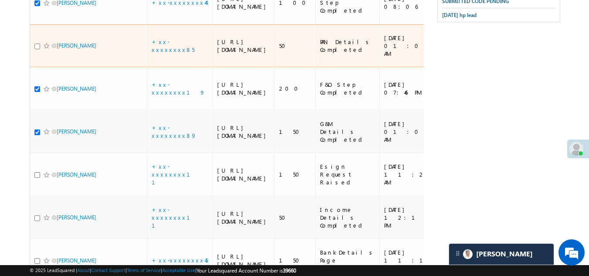
click at [37, 49] on input "checkbox" at bounding box center [37, 47] width 6 height 6
checkbox input "true"
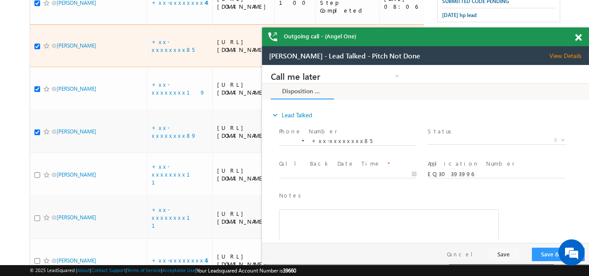
scroll to position [0, 0]
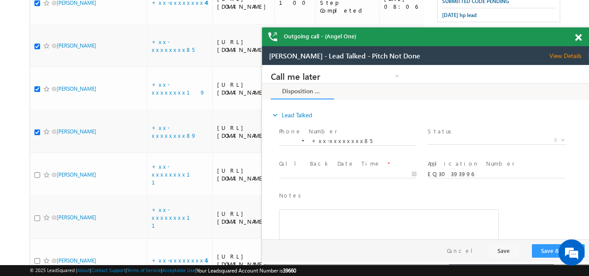
click at [577, 37] on span at bounding box center [578, 37] width 7 height 7
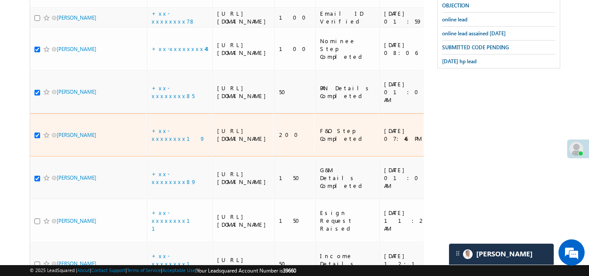
scroll to position [386, 0]
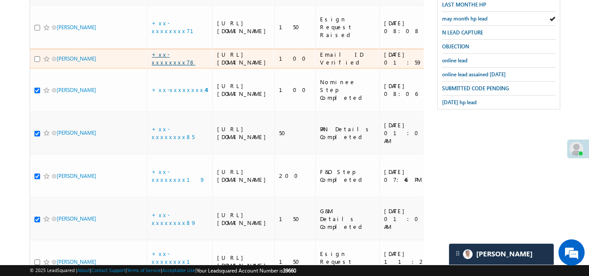
click at [169, 66] on link "+xx-xxxxxxxx78" at bounding box center [174, 58] width 44 height 15
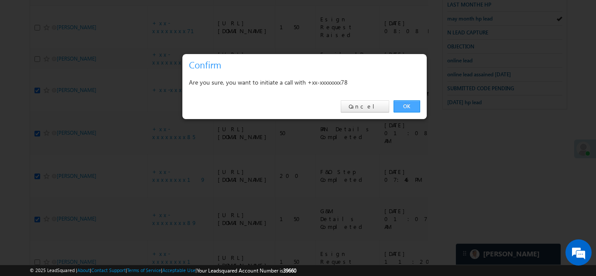
click at [404, 102] on link "OK" at bounding box center [406, 106] width 27 height 12
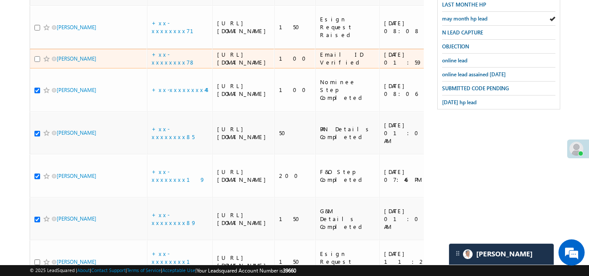
click at [37, 62] on input "checkbox" at bounding box center [37, 59] width 6 height 6
checkbox input "true"
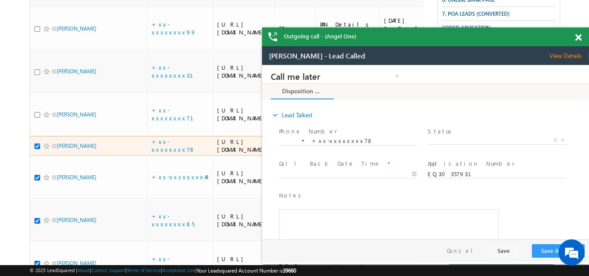
scroll to position [256, 0]
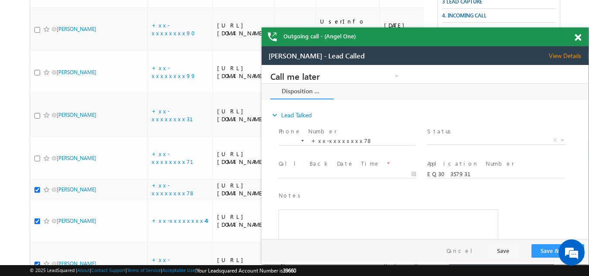
click at [579, 37] on div "Outgoing call - (Angel One)" at bounding box center [425, 36] width 327 height 19
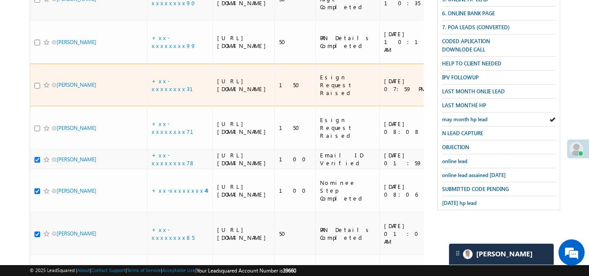
scroll to position [299, 0]
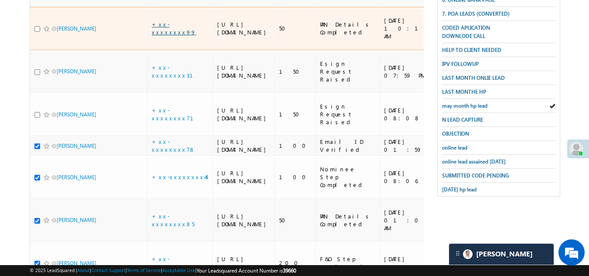
click at [175, 36] on link "+xx-xxxxxxxx99" at bounding box center [174, 27] width 44 height 15
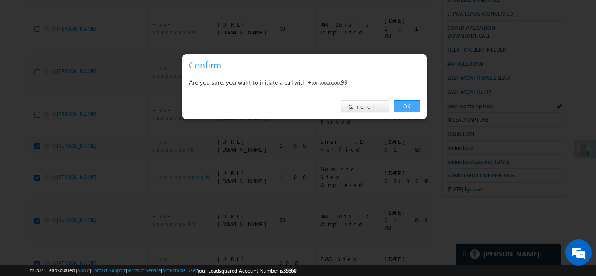
click at [404, 103] on link "OK" at bounding box center [406, 106] width 27 height 12
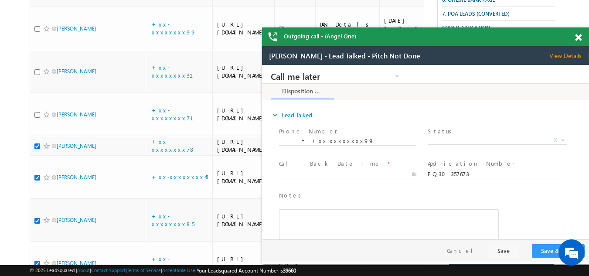
scroll to position [0, 0]
click at [580, 37] on span at bounding box center [578, 37] width 7 height 7
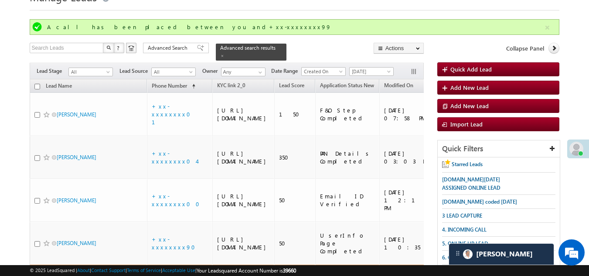
scroll to position [37, 0]
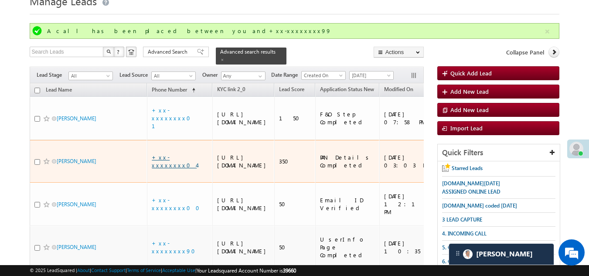
click at [166, 167] on link "+xx-xxxxxxxx04" at bounding box center [174, 160] width 45 height 15
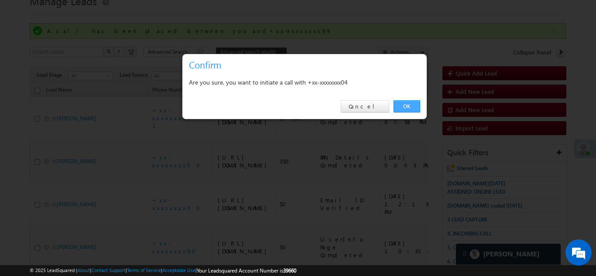
click at [408, 107] on link "OK" at bounding box center [406, 106] width 27 height 12
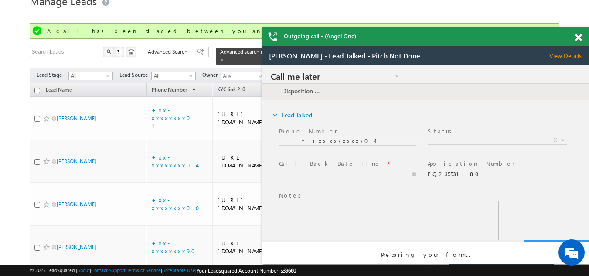
scroll to position [0, 0]
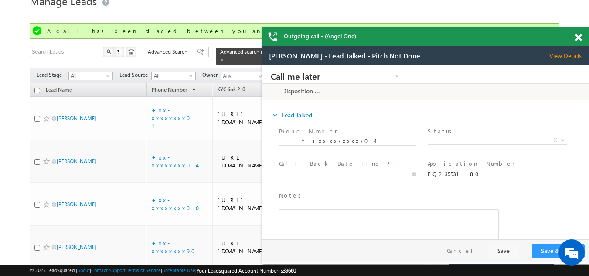
click at [578, 35] on span at bounding box center [578, 37] width 7 height 7
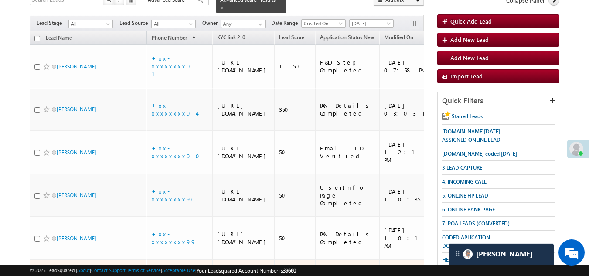
scroll to position [81, 0]
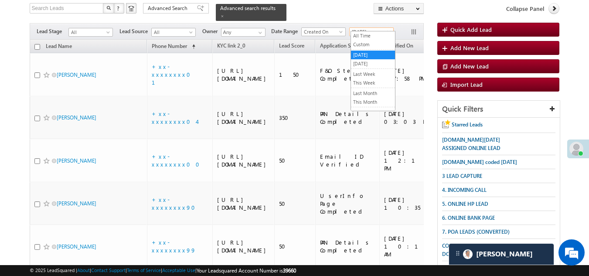
click at [376, 28] on span "[DATE]" at bounding box center [370, 32] width 41 height 8
click at [364, 61] on link "[DATE]" at bounding box center [373, 64] width 44 height 8
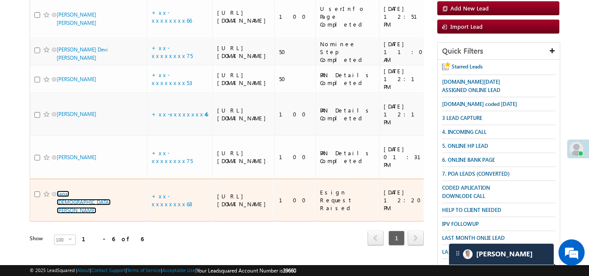
scroll to position [101, 0]
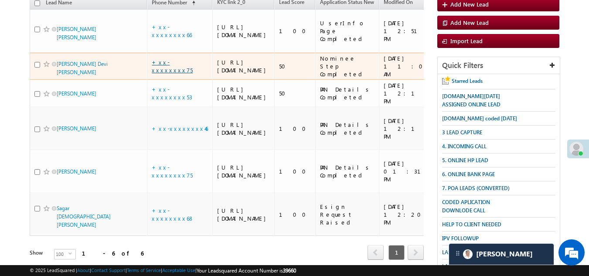
click at [170, 74] on link "+xx-xxxxxxxx75" at bounding box center [172, 65] width 41 height 15
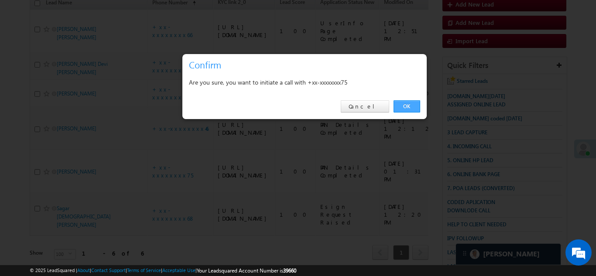
click at [408, 105] on link "OK" at bounding box center [406, 106] width 27 height 12
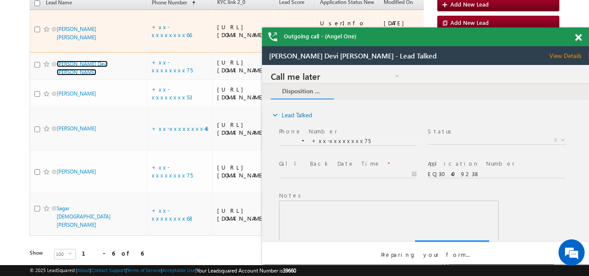
scroll to position [0, 0]
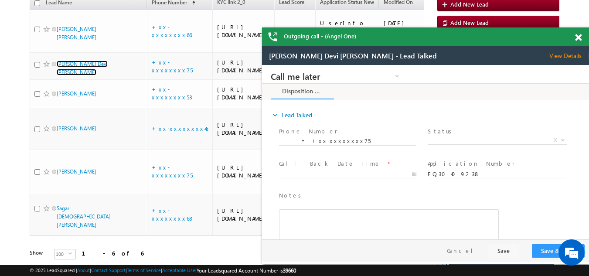
click at [579, 37] on span at bounding box center [578, 37] width 7 height 7
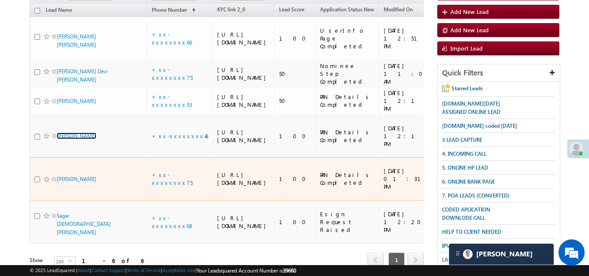
scroll to position [23, 0]
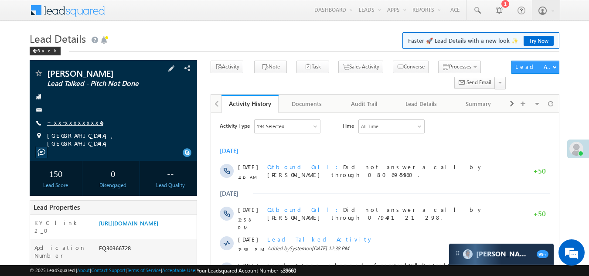
click at [68, 123] on link "+xx-xxxxxxxx45" at bounding box center [75, 122] width 56 height 7
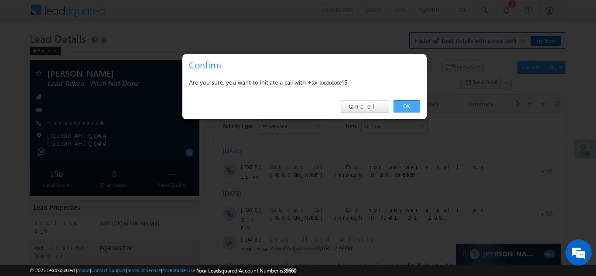
click at [410, 105] on link "OK" at bounding box center [406, 106] width 27 height 12
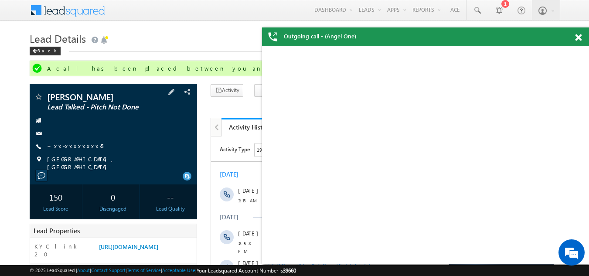
click at [89, 145] on div "+xx-xxxxxxxx45" at bounding box center [113, 146] width 159 height 9
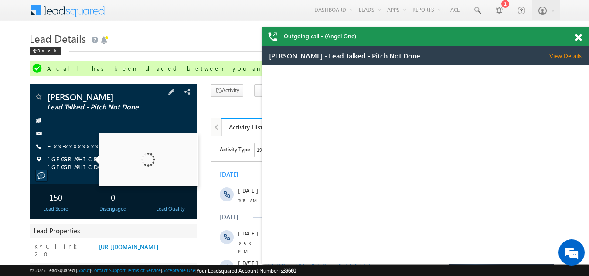
click at [94, 158] on div at bounding box center [96, 160] width 5 height 10
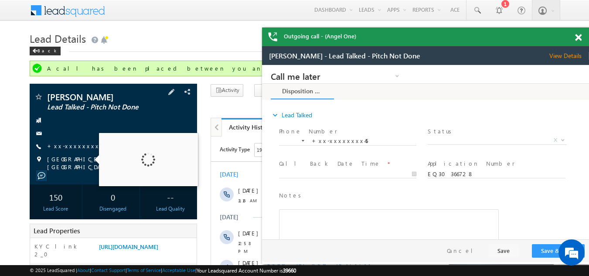
click at [81, 160] on span "Jodhpur, Rajasthan" at bounding box center [114, 163] width 135 height 16
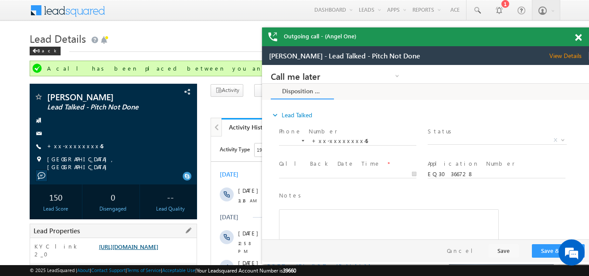
click at [158, 246] on link "https://angelbroking1-pk3em7sa.customui-test.leadsquared.com?leadId=3613f748-8c…" at bounding box center [128, 246] width 59 height 7
click at [577, 37] on span at bounding box center [578, 37] width 7 height 7
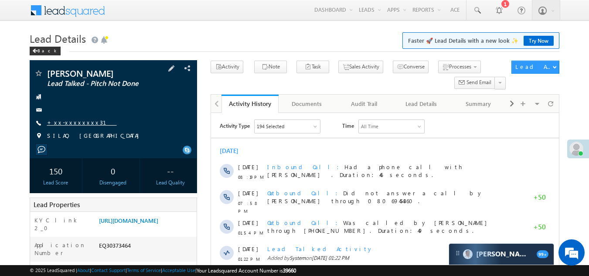
click at [73, 123] on link "+xx-xxxxxxxx31" at bounding box center [82, 122] width 70 height 7
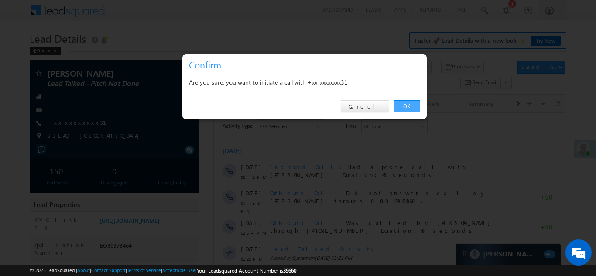
click at [402, 106] on link "OK" at bounding box center [406, 106] width 27 height 12
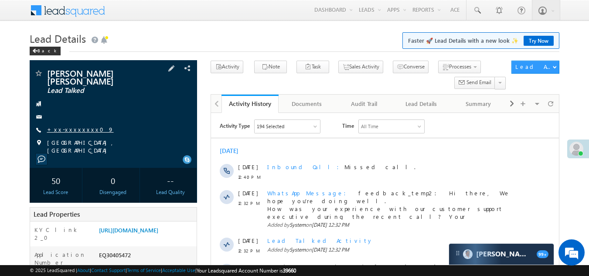
click at [69, 126] on link "+xx-xxxxxxxx09" at bounding box center [80, 129] width 67 height 7
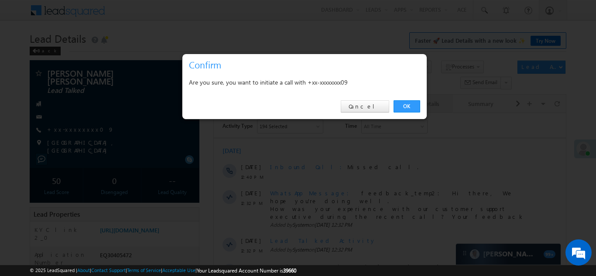
click at [407, 105] on link "OK" at bounding box center [406, 106] width 27 height 12
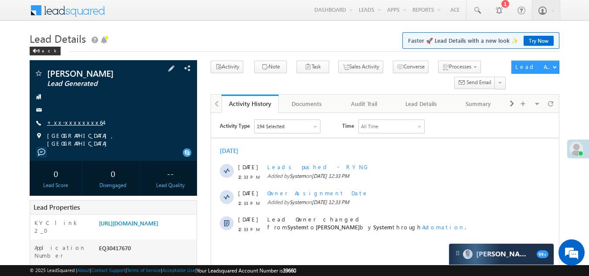
click at [70, 124] on link "+xx-xxxxxxxx64" at bounding box center [75, 122] width 56 height 7
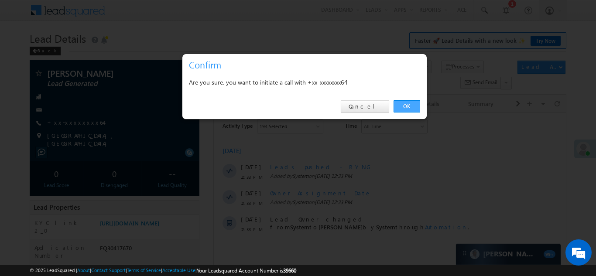
click at [409, 106] on link "OK" at bounding box center [406, 106] width 27 height 12
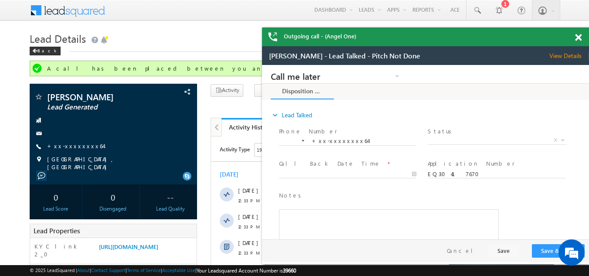
click at [580, 36] on span at bounding box center [578, 37] width 7 height 7
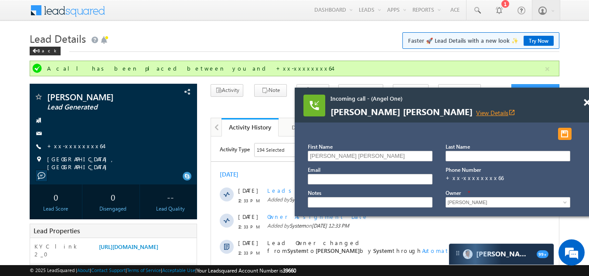
click at [476, 111] on link "View Details open_in_new" at bounding box center [495, 113] width 39 height 8
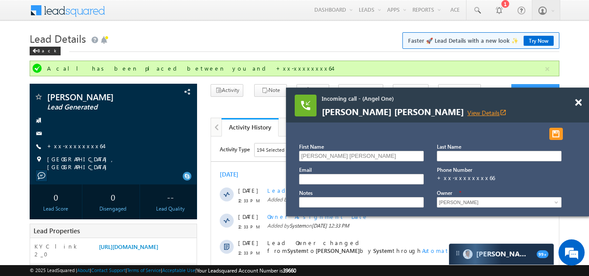
click at [467, 111] on link "View Details open_in_new" at bounding box center [486, 113] width 39 height 8
click at [578, 101] on span at bounding box center [578, 102] width 7 height 7
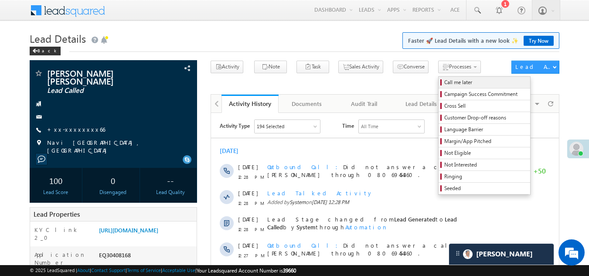
click at [444, 82] on span "Call me later" at bounding box center [485, 82] width 83 height 8
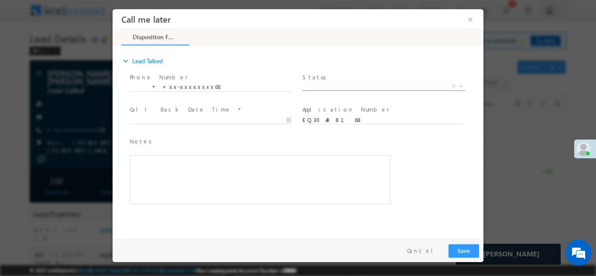
click at [337, 85] on span "X" at bounding box center [383, 86] width 163 height 9
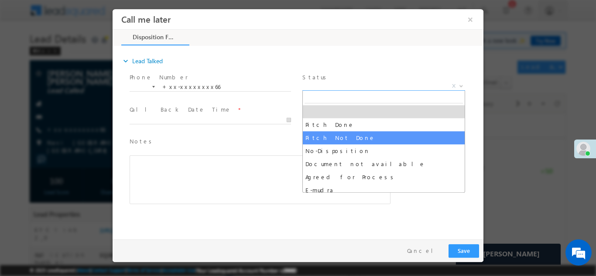
select select "Pitch Not Done"
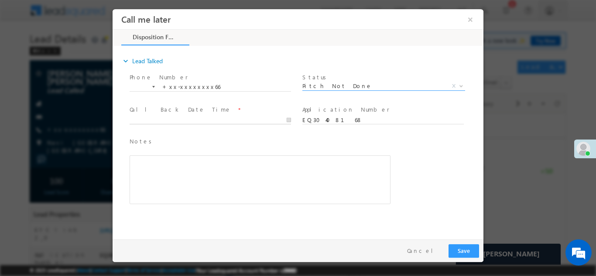
type input "10/12/25 12:50 PM"
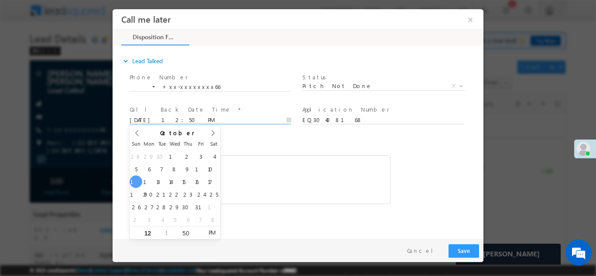
click at [188, 117] on input "10/12/25 12:50 PM" at bounding box center [209, 120] width 161 height 9
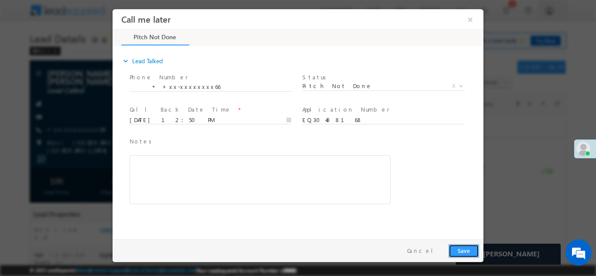
click at [464, 250] on button "Save" at bounding box center [463, 251] width 31 height 14
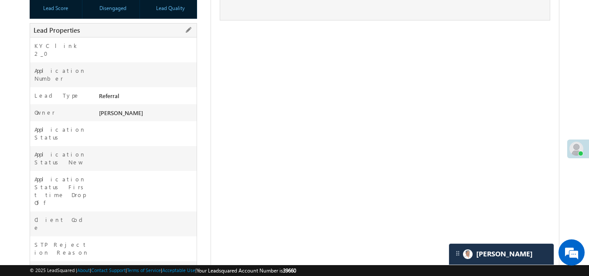
scroll to position [174, 0]
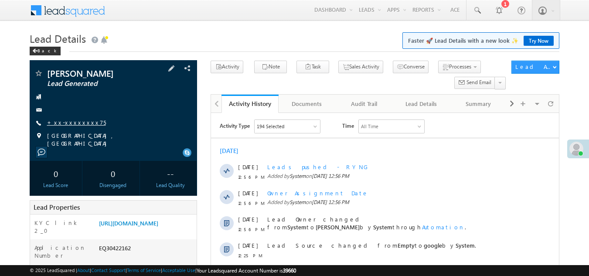
click at [73, 122] on link "+xx-xxxxxxxx75" at bounding box center [76, 122] width 59 height 7
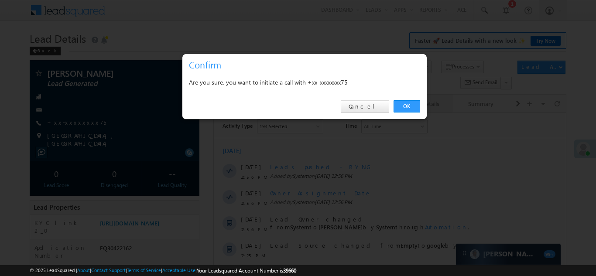
click at [404, 102] on link "OK" at bounding box center [406, 106] width 27 height 12
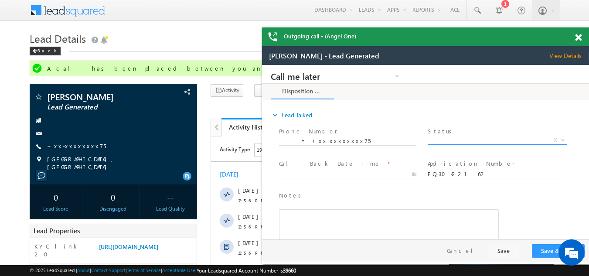
click at [456, 140] on span "X" at bounding box center [497, 140] width 139 height 9
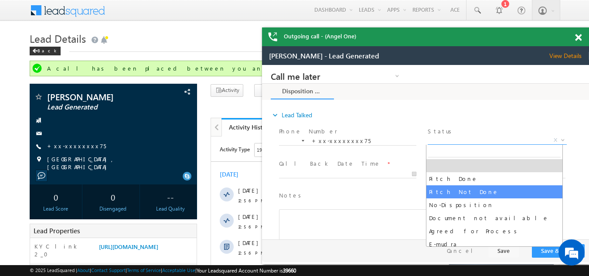
select select "Pitch Not Done"
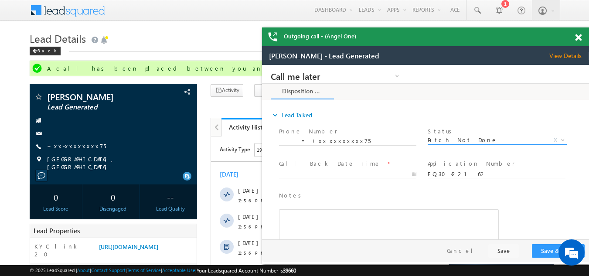
click at [329, 174] on body "Call me later Campaign Success Commitment Cross Sell Customer Drop-off reasons …" at bounding box center [425, 152] width 327 height 174
type input "10/12/25 1:00 PM"
click at [545, 252] on button "Save & Close" at bounding box center [558, 251] width 53 height 14
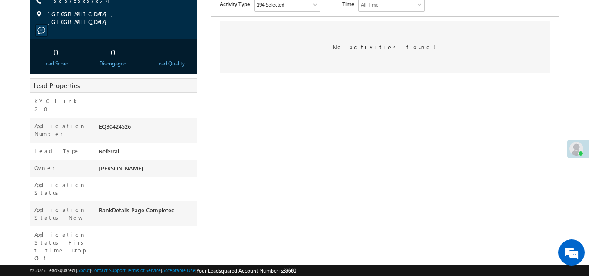
scroll to position [34, 0]
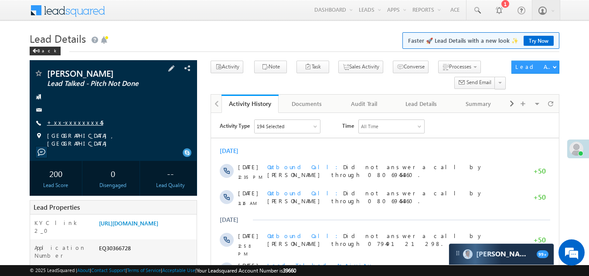
click at [60, 120] on link "+xx-xxxxxxxx45" at bounding box center [75, 122] width 56 height 7
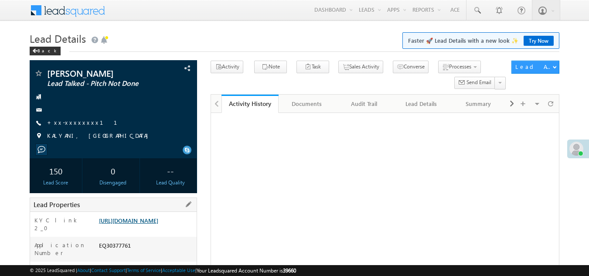
drag, startPoint x: 0, startPoint y: 0, endPoint x: 150, endPoint y: 226, distance: 271.5
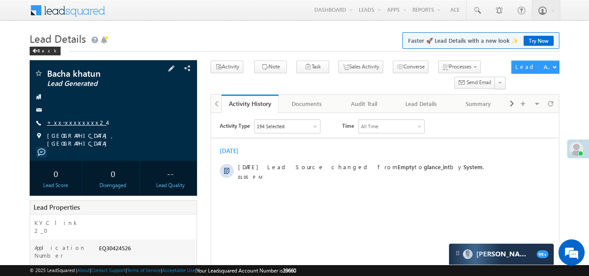
click at [55, 121] on link "+xx-xxxxxxxx24" at bounding box center [77, 122] width 60 height 7
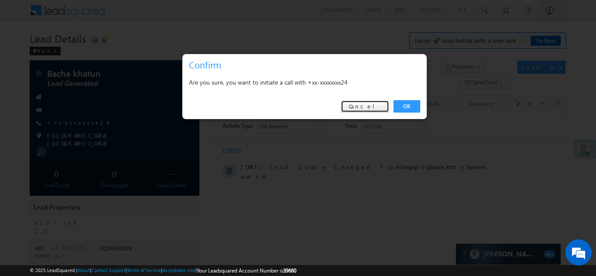
click at [369, 108] on link "Cancel" at bounding box center [365, 106] width 48 height 12
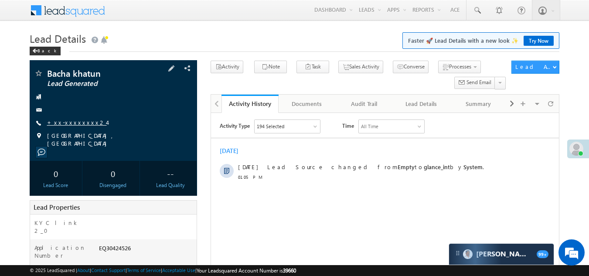
click at [79, 123] on link "+xx-xxxxxxxx24" at bounding box center [77, 122] width 60 height 7
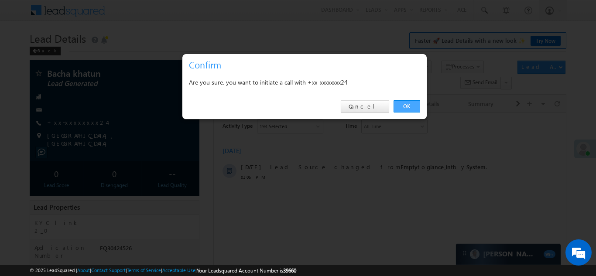
click at [409, 106] on link "OK" at bounding box center [406, 106] width 27 height 12
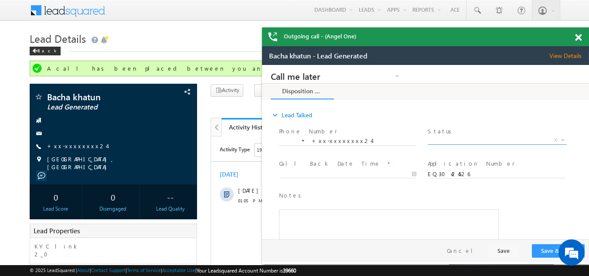
click at [452, 136] on span "X" at bounding box center [497, 140] width 139 height 9
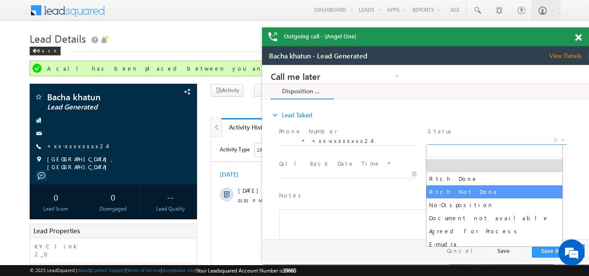
select select "Pitch Not Done"
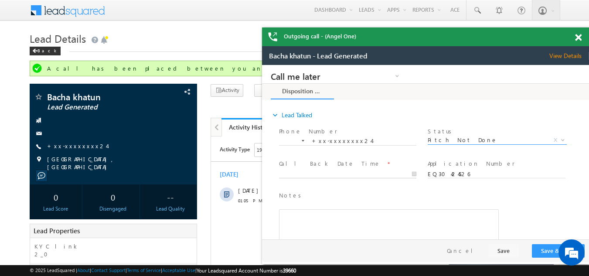
type input "10/12/25 1:28 PM"
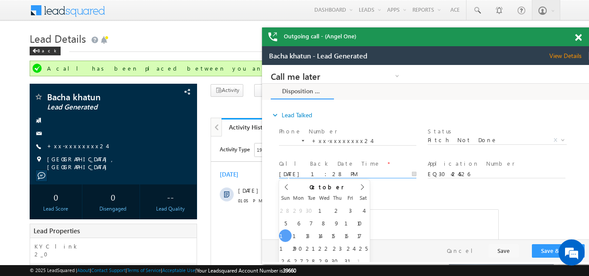
click at [306, 173] on input "10/12/25 1:28 PM" at bounding box center [347, 174] width 137 height 9
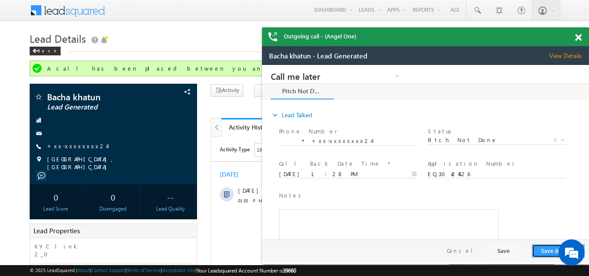
click at [546, 250] on button "Save & Close" at bounding box center [558, 251] width 53 height 14
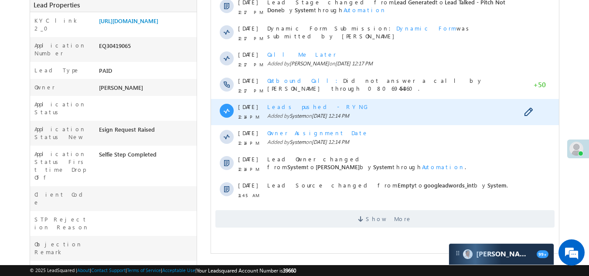
scroll to position [218, 0]
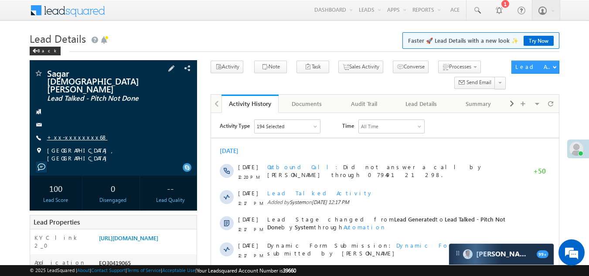
click at [62, 133] on link "+xx-xxxxxxxx68" at bounding box center [77, 136] width 61 height 7
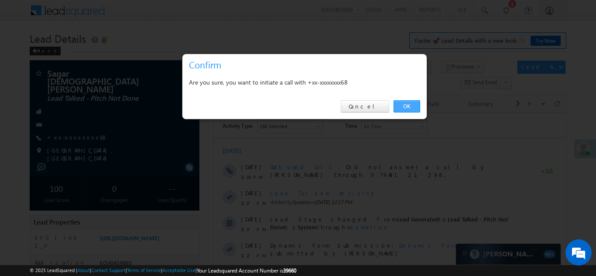
click at [404, 103] on link "OK" at bounding box center [406, 106] width 27 height 12
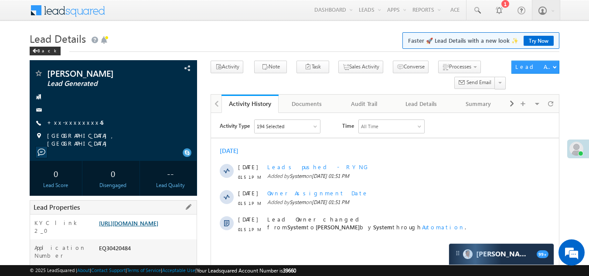
click at [150, 222] on link "https://angelbroking1-pk3em7sa.customui-test.leadsquared.com?leadId=08880161-bd…" at bounding box center [128, 222] width 59 height 7
click at [68, 119] on link "+xx-xxxxxxxx45" at bounding box center [75, 122] width 56 height 7
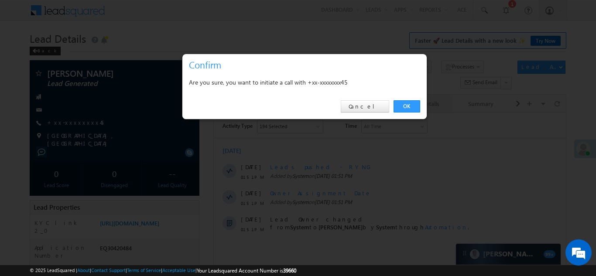
click at [405, 106] on link "OK" at bounding box center [406, 106] width 27 height 12
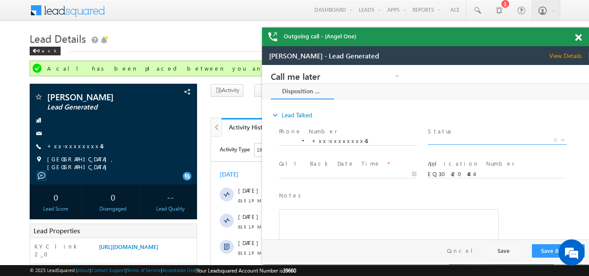
click at [468, 139] on span "X" at bounding box center [497, 140] width 139 height 9
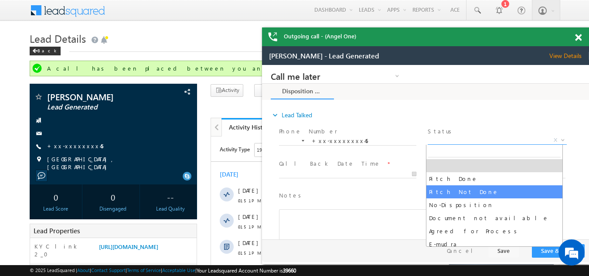
select select "Pitch Not Done"
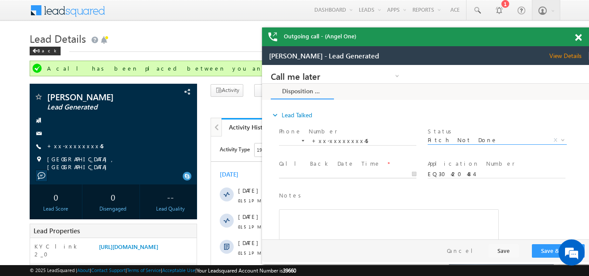
type input "10/12/25 2:02 PM"
click at [300, 171] on input "10/12/25 2:02 PM" at bounding box center [347, 174] width 137 height 9
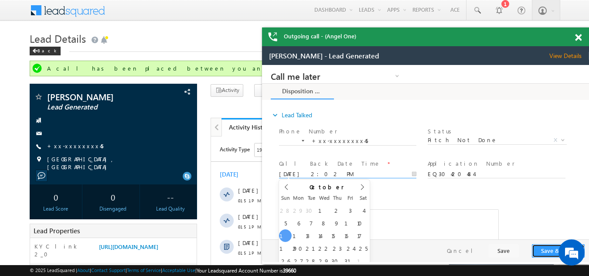
click at [545, 250] on button "Save & Close" at bounding box center [558, 251] width 53 height 14
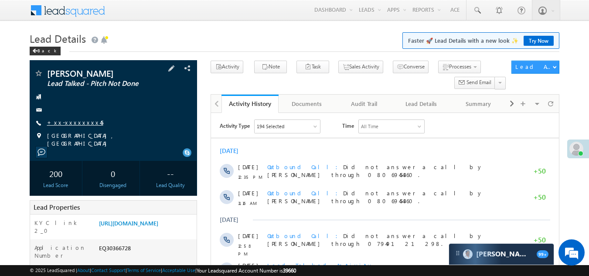
click at [69, 121] on link "+xx-xxxxxxxx45" at bounding box center [75, 122] width 56 height 7
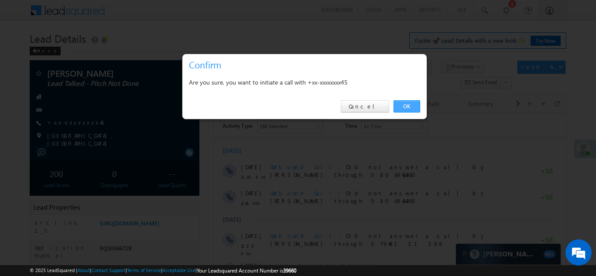
click at [401, 105] on link "OK" at bounding box center [406, 106] width 27 height 12
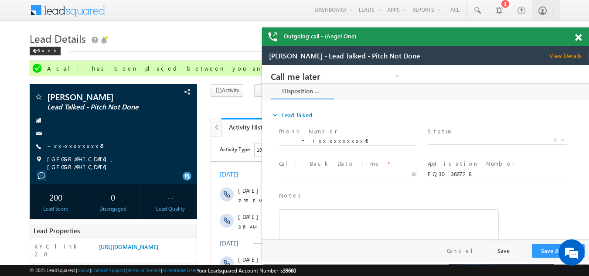
click at [580, 38] on span at bounding box center [578, 37] width 7 height 7
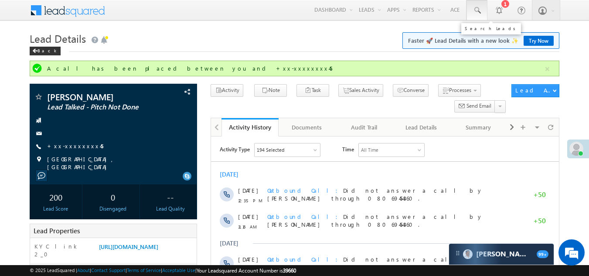
click at [482, 7] on link at bounding box center [477, 10] width 21 height 20
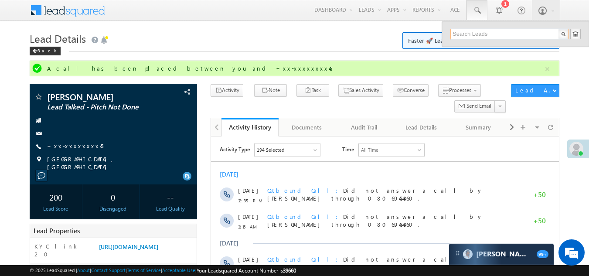
drag, startPoint x: 464, startPoint y: 32, endPoint x: 456, endPoint y: 32, distance: 7.8
paste input "EQ30381276"
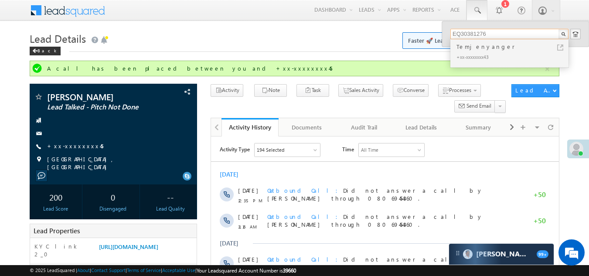
type input "EQ30381276"
click at [478, 50] on div "Temjenyanger" at bounding box center [513, 47] width 117 height 10
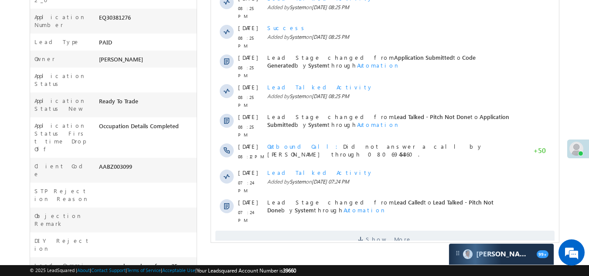
scroll to position [305, 0]
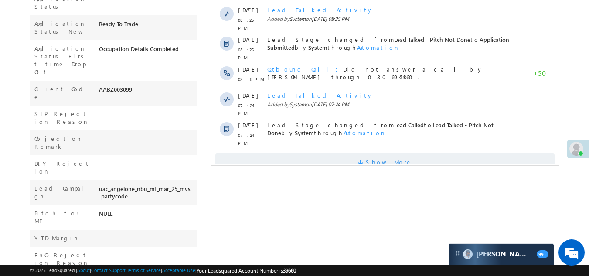
click at [308, 153] on span "Show More" at bounding box center [384, 161] width 339 height 17
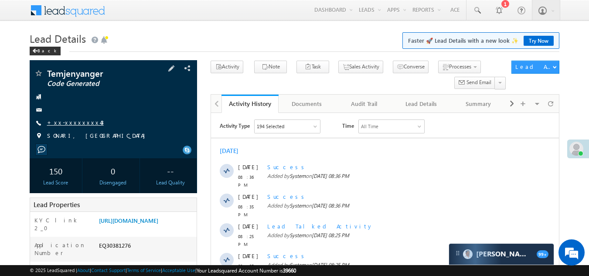
scroll to position [0, 0]
click at [72, 123] on link "+xx-xxxxxxxx43" at bounding box center [75, 122] width 57 height 7
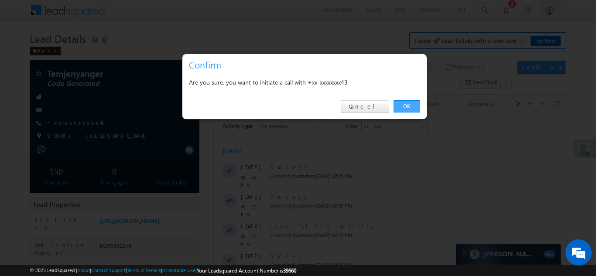
click at [401, 107] on link "OK" at bounding box center [406, 106] width 27 height 12
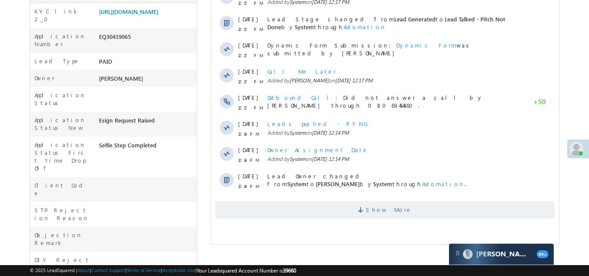
scroll to position [305, 0]
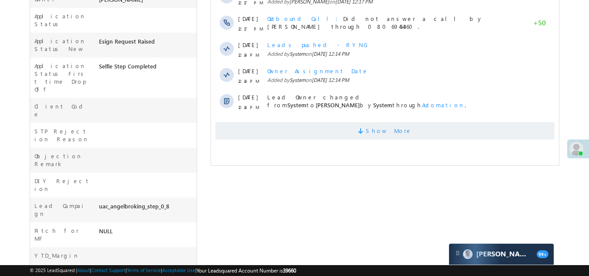
click at [280, 125] on span "Show More" at bounding box center [384, 130] width 339 height 17
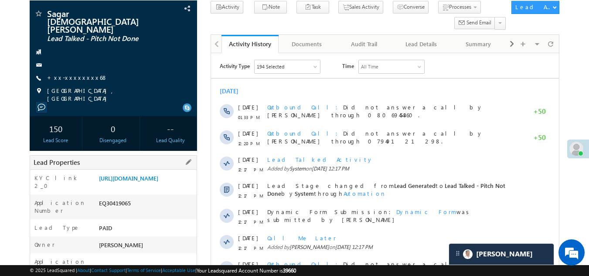
scroll to position [0, 0]
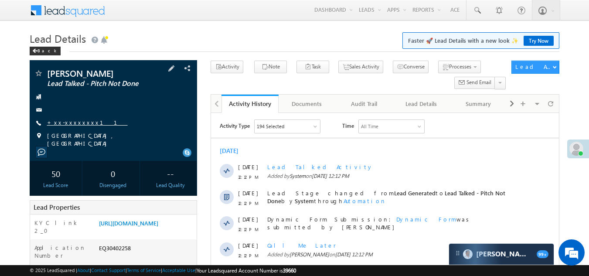
click at [63, 121] on link "+xx-xxxxxxxx11" at bounding box center [87, 122] width 81 height 7
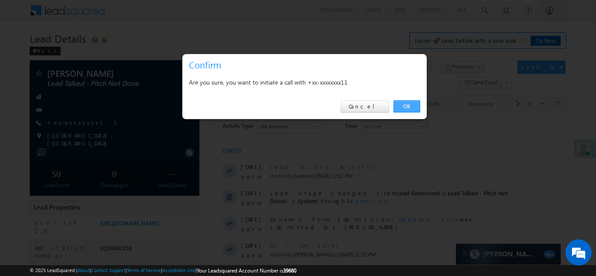
click at [404, 102] on link "OK" at bounding box center [406, 106] width 27 height 12
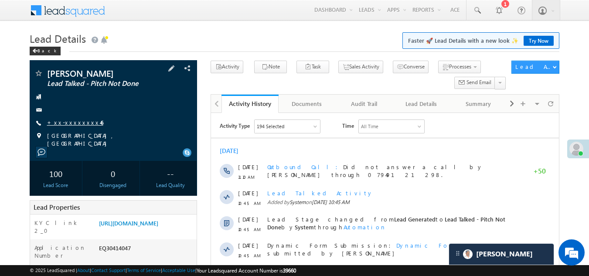
click at [65, 123] on link "+xx-xxxxxxxx46" at bounding box center [75, 122] width 56 height 7
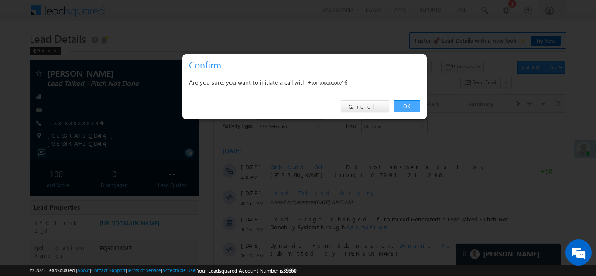
click at [404, 106] on link "OK" at bounding box center [406, 106] width 27 height 12
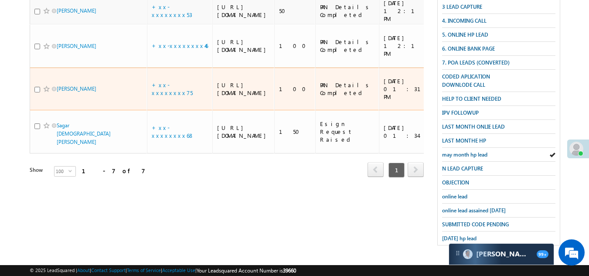
scroll to position [241, 0]
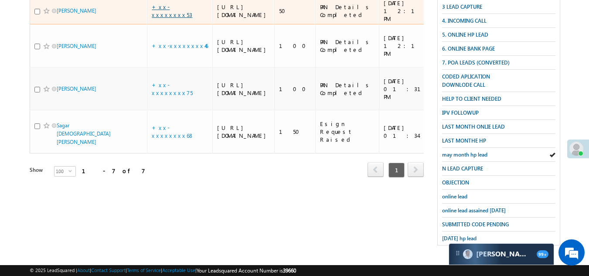
click at [167, 18] on link "+xx-xxxxxxxx53" at bounding box center [172, 10] width 41 height 15
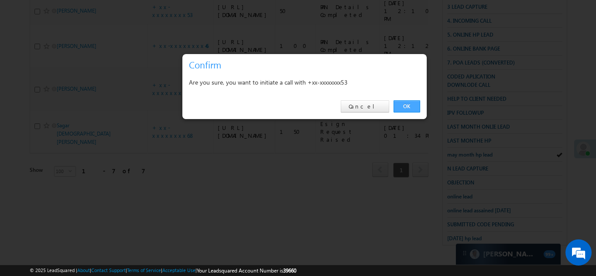
click at [407, 104] on link "OK" at bounding box center [406, 106] width 27 height 12
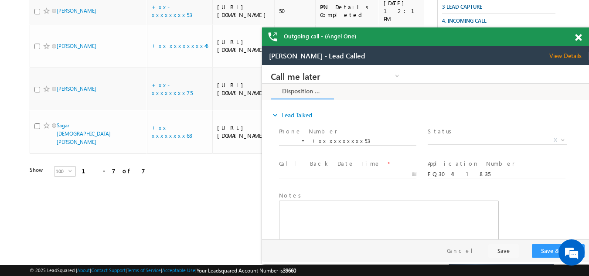
scroll to position [0, 0]
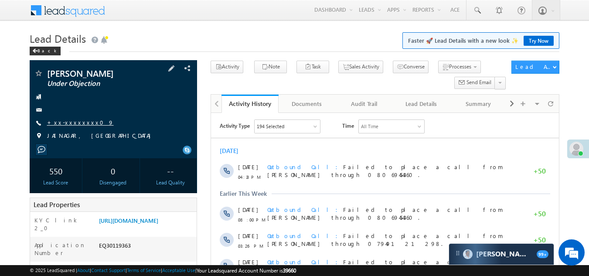
click at [68, 121] on link "+xx-xxxxxxxx09" at bounding box center [80, 122] width 67 height 7
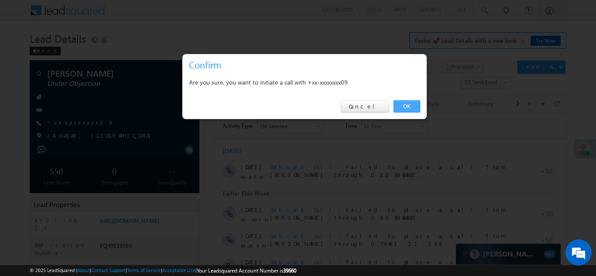
click at [405, 105] on link "OK" at bounding box center [406, 106] width 27 height 12
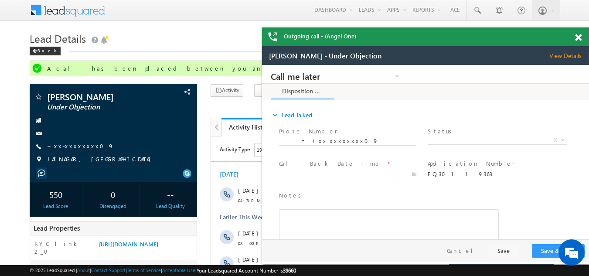
click at [580, 39] on span at bounding box center [578, 37] width 7 height 7
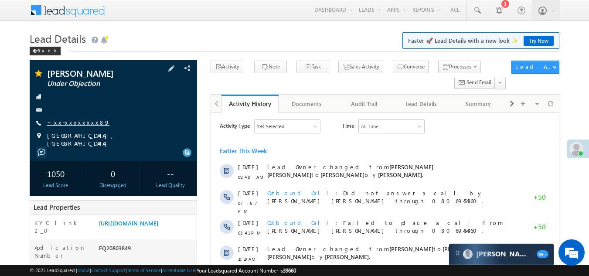
click at [72, 119] on link "+xx-xxxxxxxx89" at bounding box center [78, 122] width 63 height 7
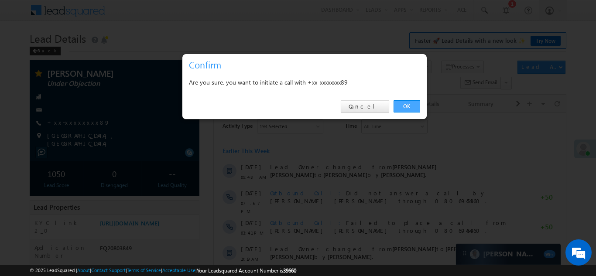
click at [409, 105] on link "OK" at bounding box center [406, 106] width 27 height 12
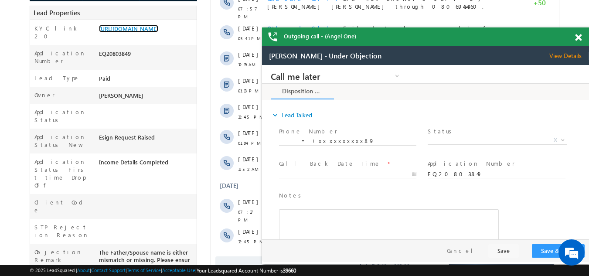
scroll to position [392, 0]
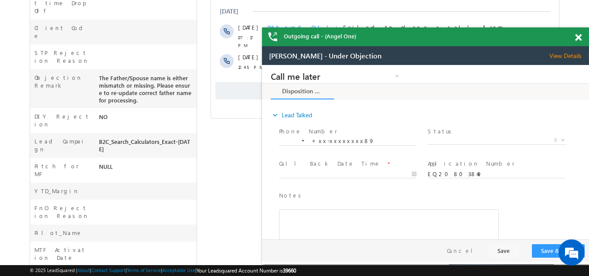
click at [232, 85] on span "Show More" at bounding box center [384, 90] width 339 height 17
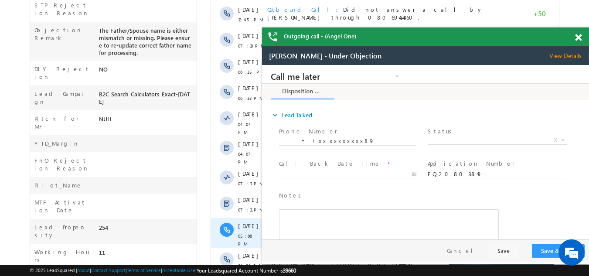
scroll to position [507, 0]
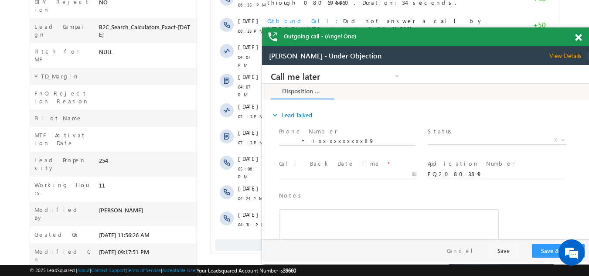
click at [238, 239] on span "Show More" at bounding box center [384, 247] width 339 height 17
click at [577, 37] on span at bounding box center [578, 37] width 7 height 7
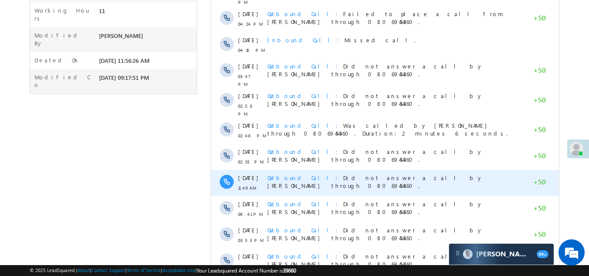
scroll to position [769, 0]
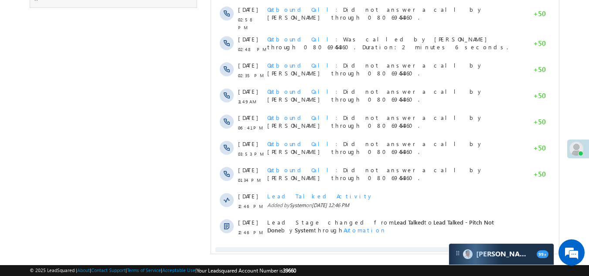
click at [315, 247] on span "Show More" at bounding box center [384, 255] width 339 height 17
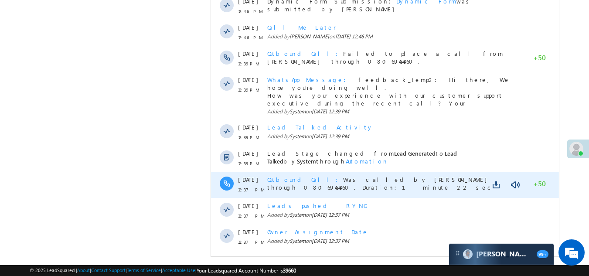
scroll to position [1045, 0]
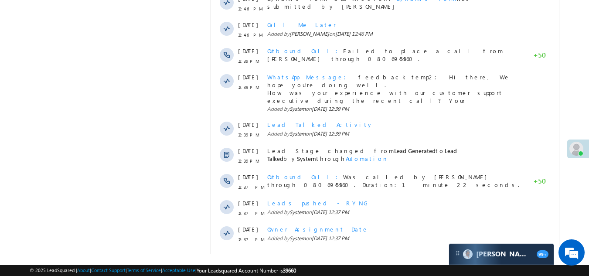
click at [314, 254] on span "Show More" at bounding box center [384, 262] width 339 height 17
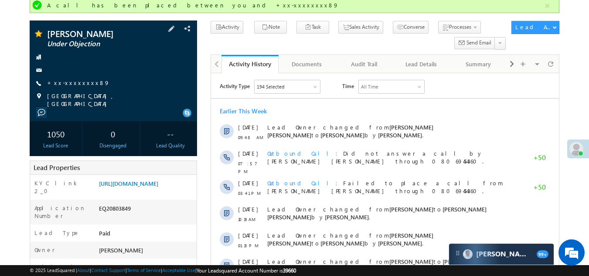
scroll to position [0, 0]
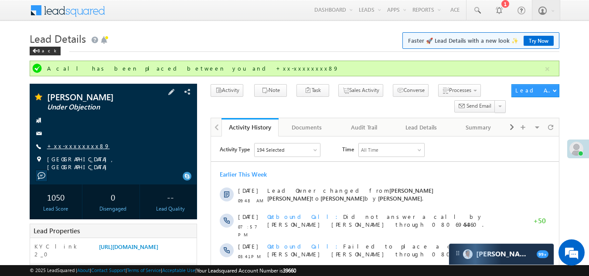
click at [68, 145] on link "+xx-xxxxxxxx89" at bounding box center [78, 145] width 63 height 7
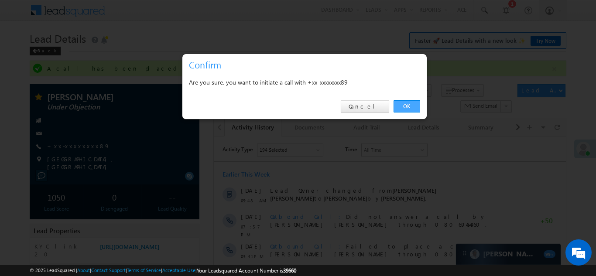
click at [411, 103] on link "OK" at bounding box center [406, 106] width 27 height 12
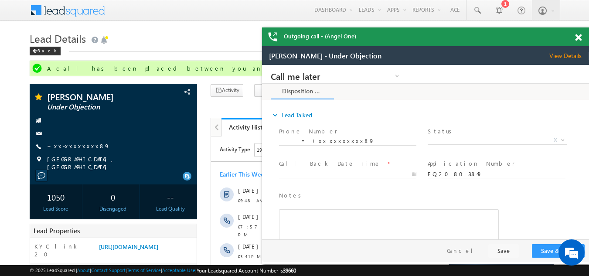
click at [578, 39] on span at bounding box center [578, 37] width 7 height 7
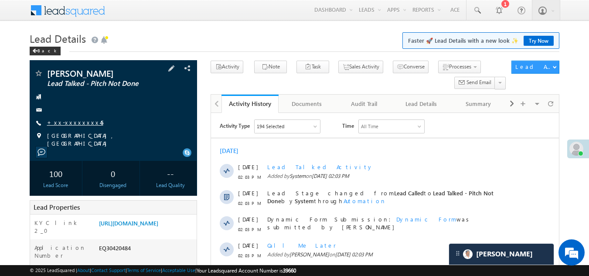
click at [66, 123] on link "+xx-xxxxxxxx45" at bounding box center [75, 122] width 56 height 7
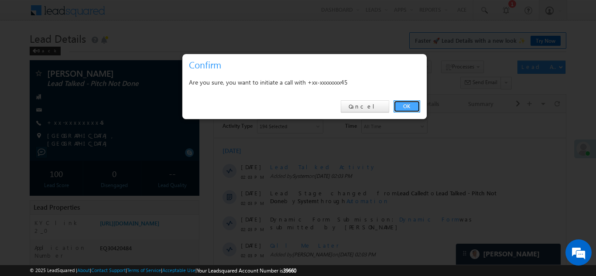
click at [403, 103] on link "OK" at bounding box center [406, 106] width 27 height 12
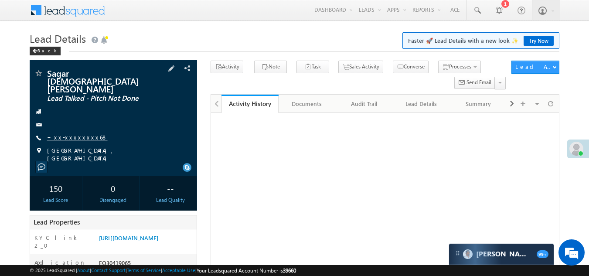
click at [69, 133] on link "+xx-xxxxxxxx68" at bounding box center [77, 136] width 61 height 7
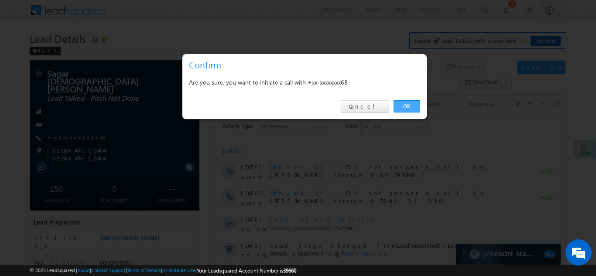
click at [410, 102] on link "OK" at bounding box center [406, 106] width 27 height 12
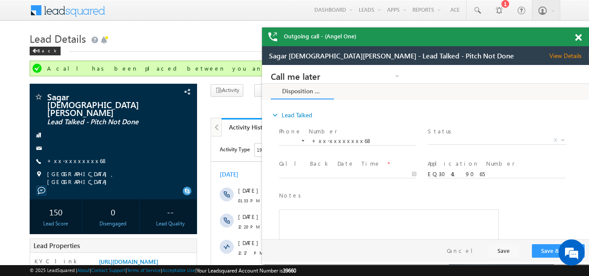
click at [579, 39] on span at bounding box center [578, 37] width 7 height 7
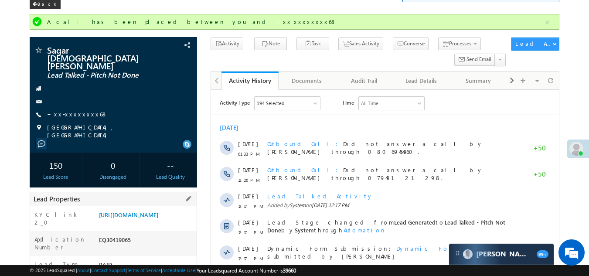
scroll to position [131, 0]
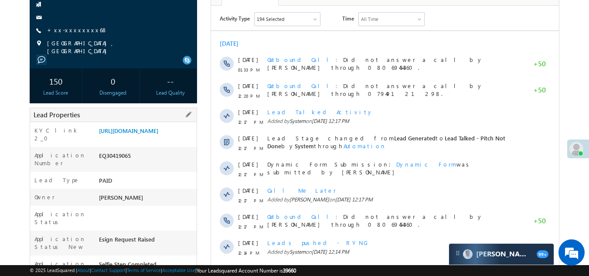
drag, startPoint x: 99, startPoint y: 153, endPoint x: 136, endPoint y: 151, distance: 38.0
click at [136, 151] on div "EQ30419065" at bounding box center [147, 157] width 100 height 12
copy div "EQ30419065"
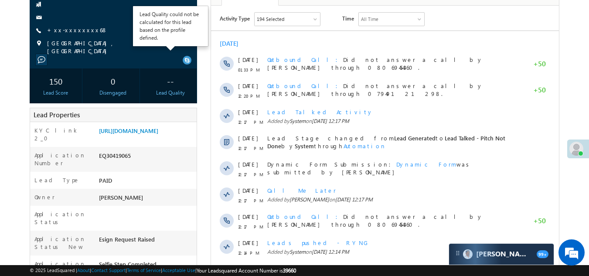
scroll to position [0, 0]
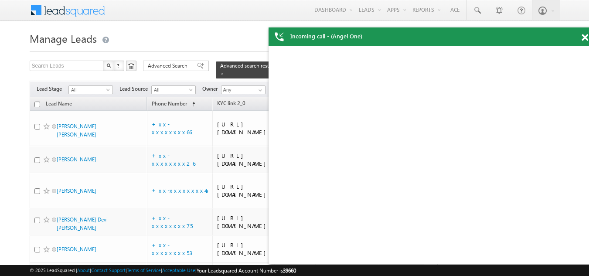
scroll to position [265, 0]
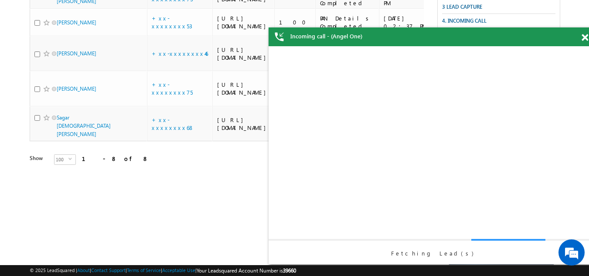
click at [586, 37] on span at bounding box center [585, 37] width 7 height 7
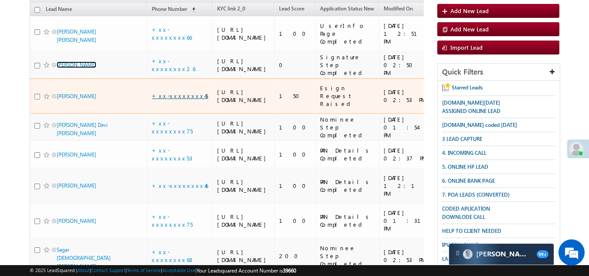
scroll to position [0, 0]
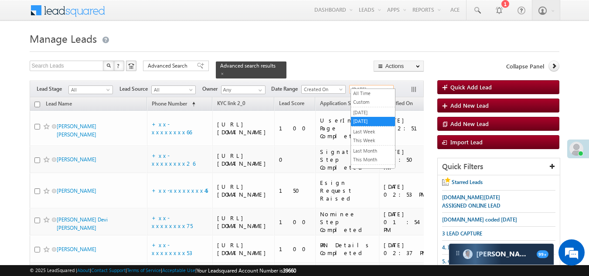
click at [372, 85] on span "[DATE]" at bounding box center [370, 89] width 41 height 8
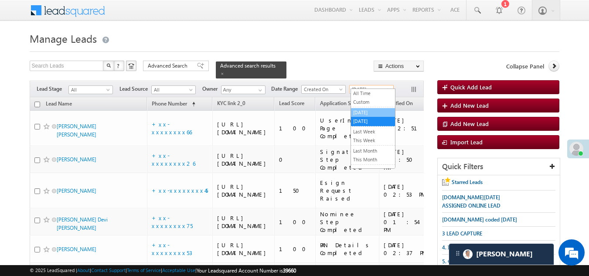
click at [365, 110] on link "[DATE]" at bounding box center [373, 113] width 44 height 8
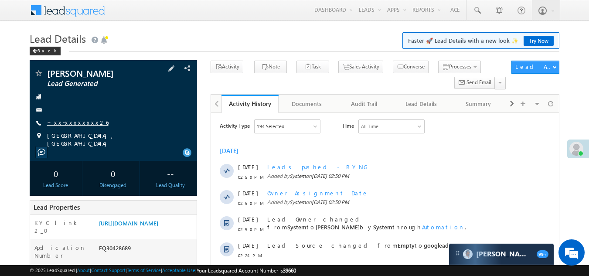
click at [72, 123] on link "+xx-xxxxxxxx26" at bounding box center [77, 122] width 61 height 7
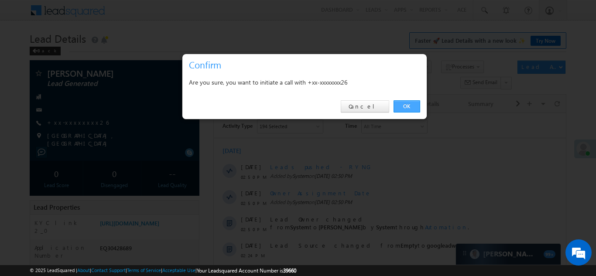
click at [407, 106] on link "OK" at bounding box center [406, 106] width 27 height 12
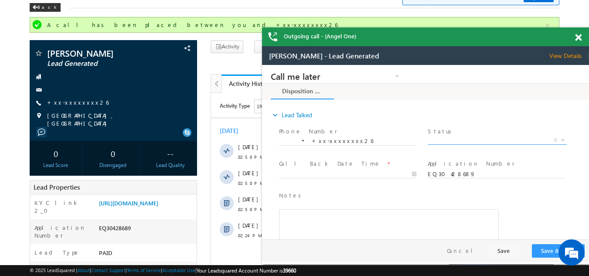
click at [460, 139] on span "X" at bounding box center [497, 140] width 139 height 9
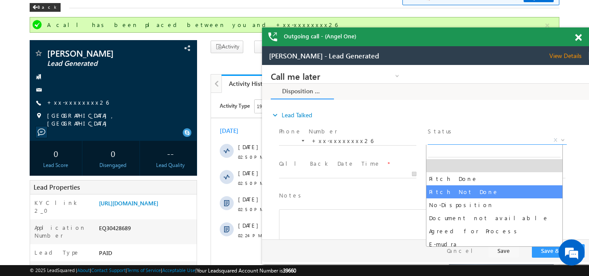
select select "Pitch Not Done"
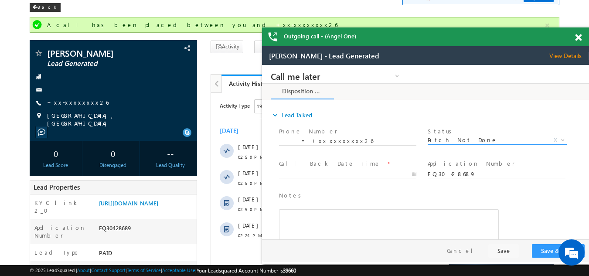
type input "[DATE] 2:56 PM"
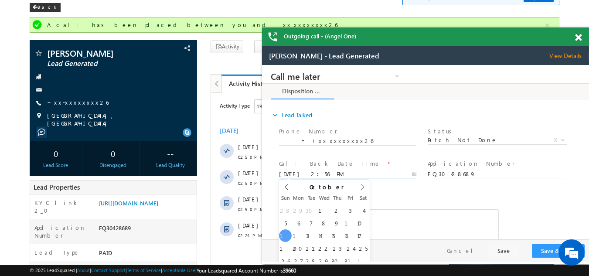
click at [313, 171] on input "[DATE] 2:56 PM" at bounding box center [347, 174] width 137 height 9
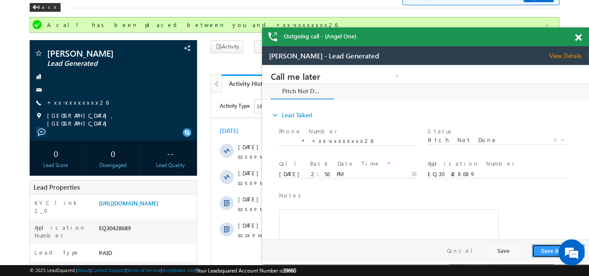
click at [543, 250] on button "Save & Close" at bounding box center [558, 251] width 53 height 14
